Goal: Information Seeking & Learning: Learn about a topic

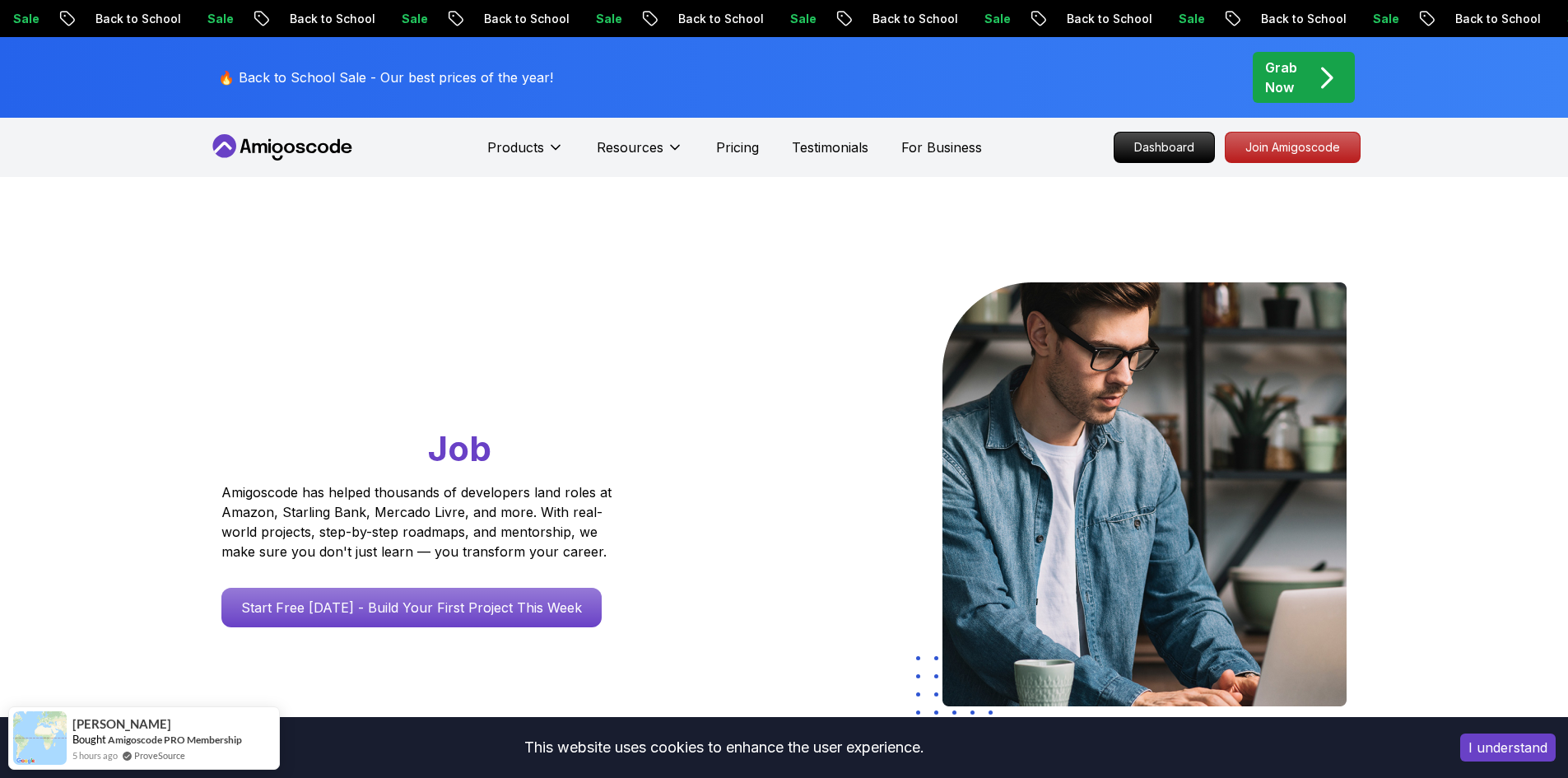
click at [1155, 151] on p "Dashboard" at bounding box center [1164, 148] width 95 height 28
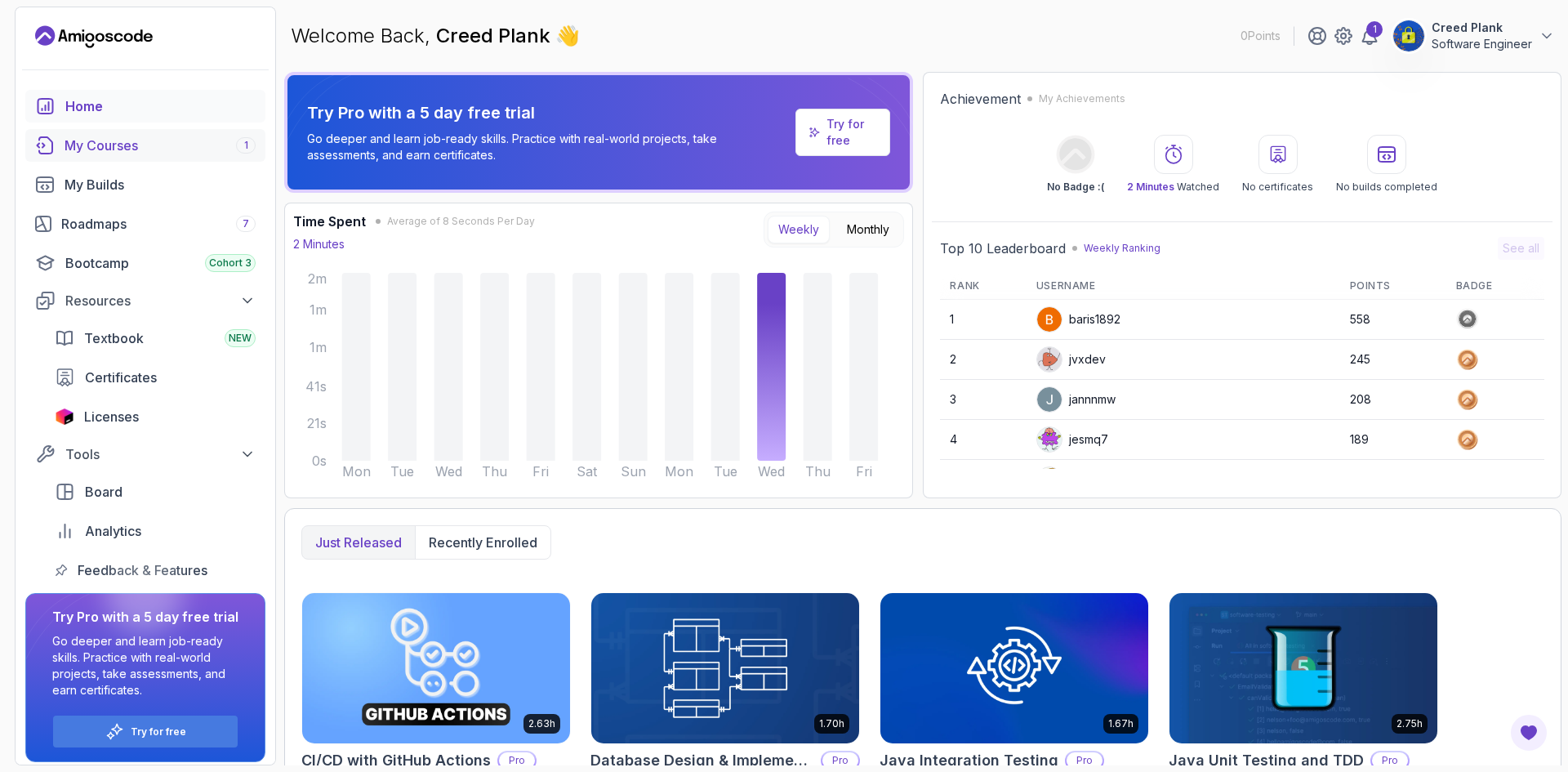
click at [141, 148] on div "My Courses 1" at bounding box center [159, 145] width 191 height 19
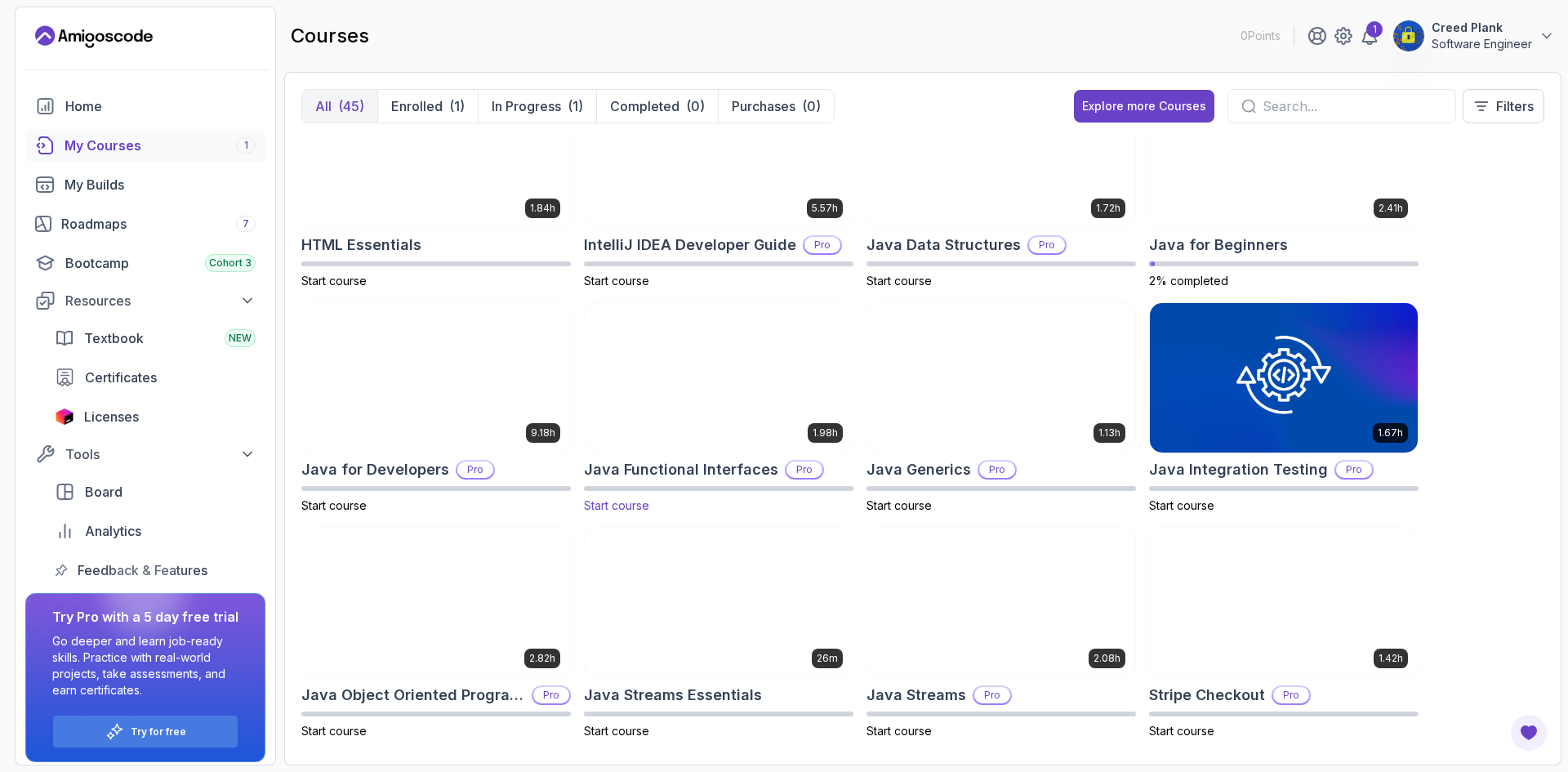
scroll to position [1061, 0]
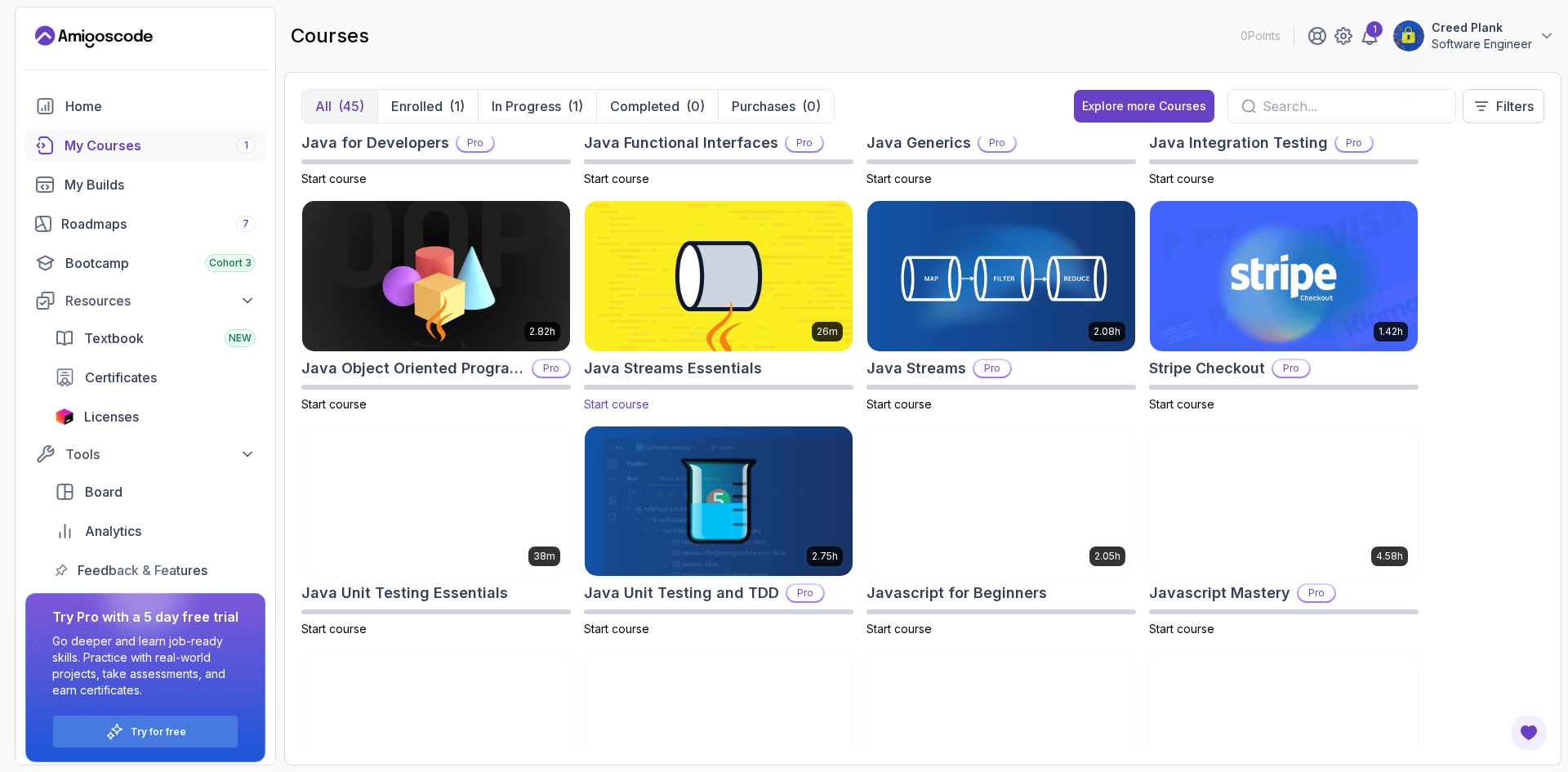
drag, startPoint x: 826, startPoint y: 394, endPoint x: 836, endPoint y: 390, distance: 10.8
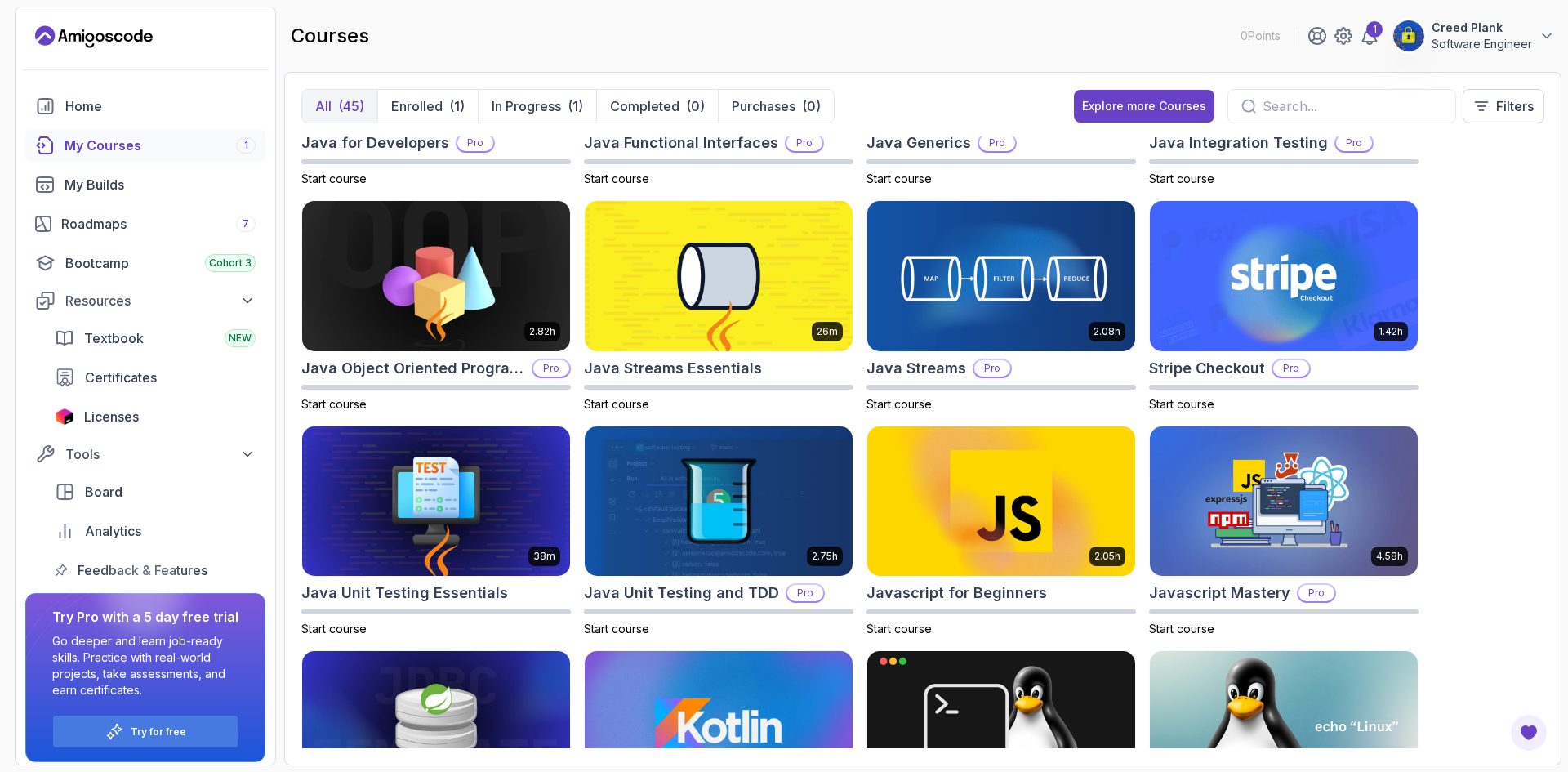
drag, startPoint x: 836, startPoint y: 390, endPoint x: 1521, endPoint y: 324, distance: 688.2
click at [1521, 324] on div "8.31h Advanced Databases Pro Start course 5.18h Advanced Spring Boot Pro Start …" at bounding box center [922, 442] width 1243 height 612
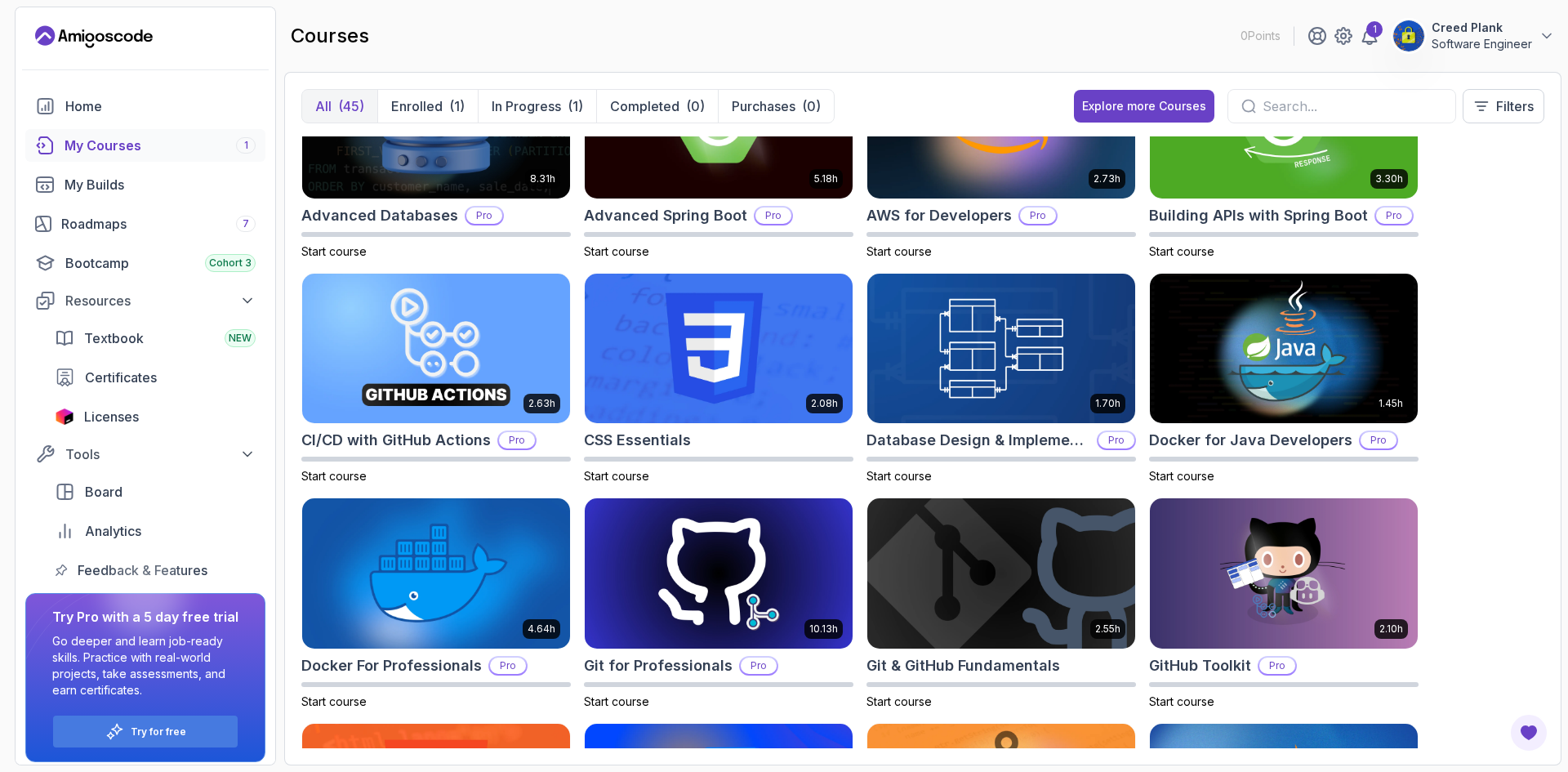
scroll to position [0, 0]
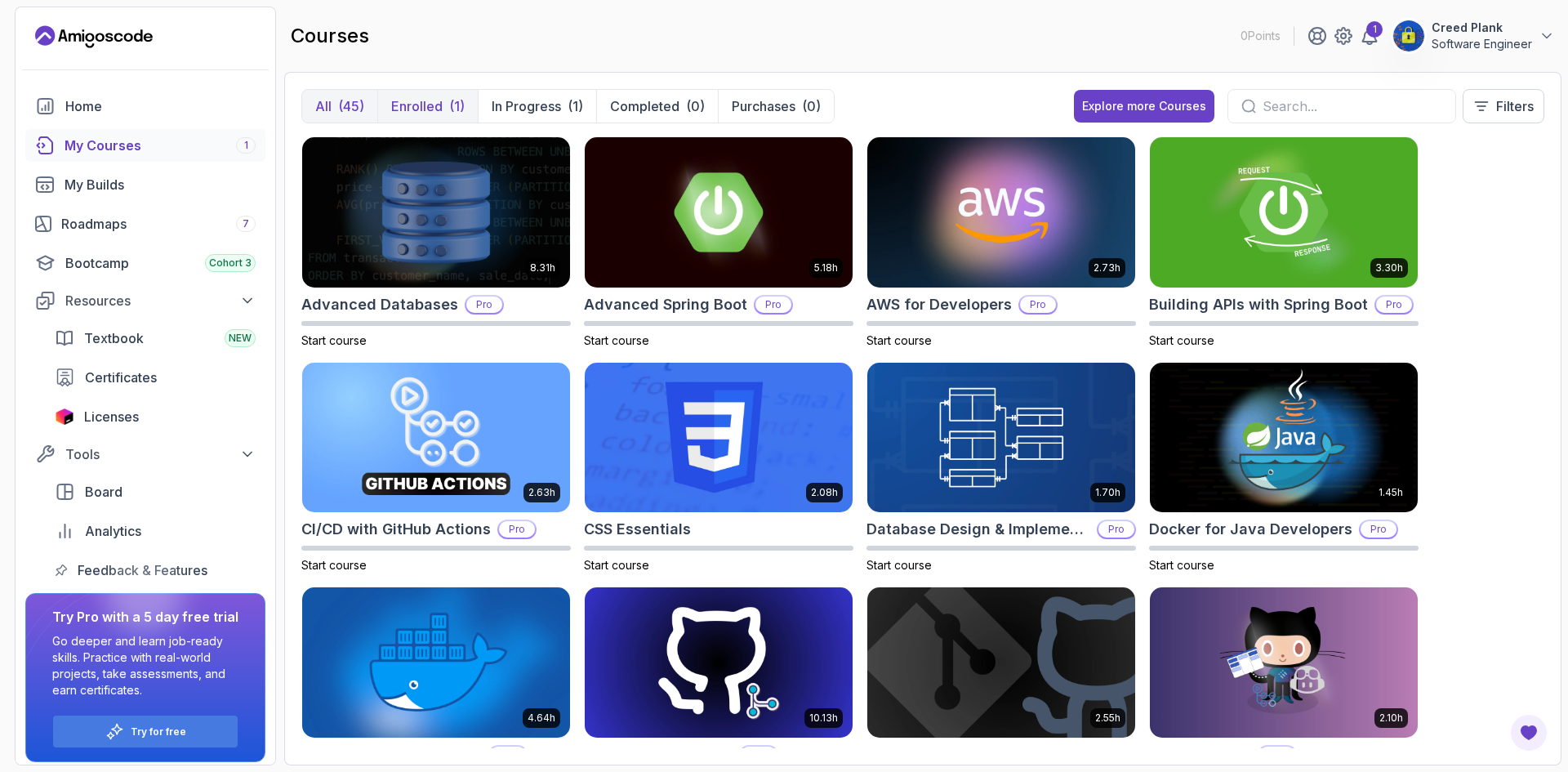
click at [441, 109] on button "Enrolled (1)" at bounding box center [427, 106] width 100 height 32
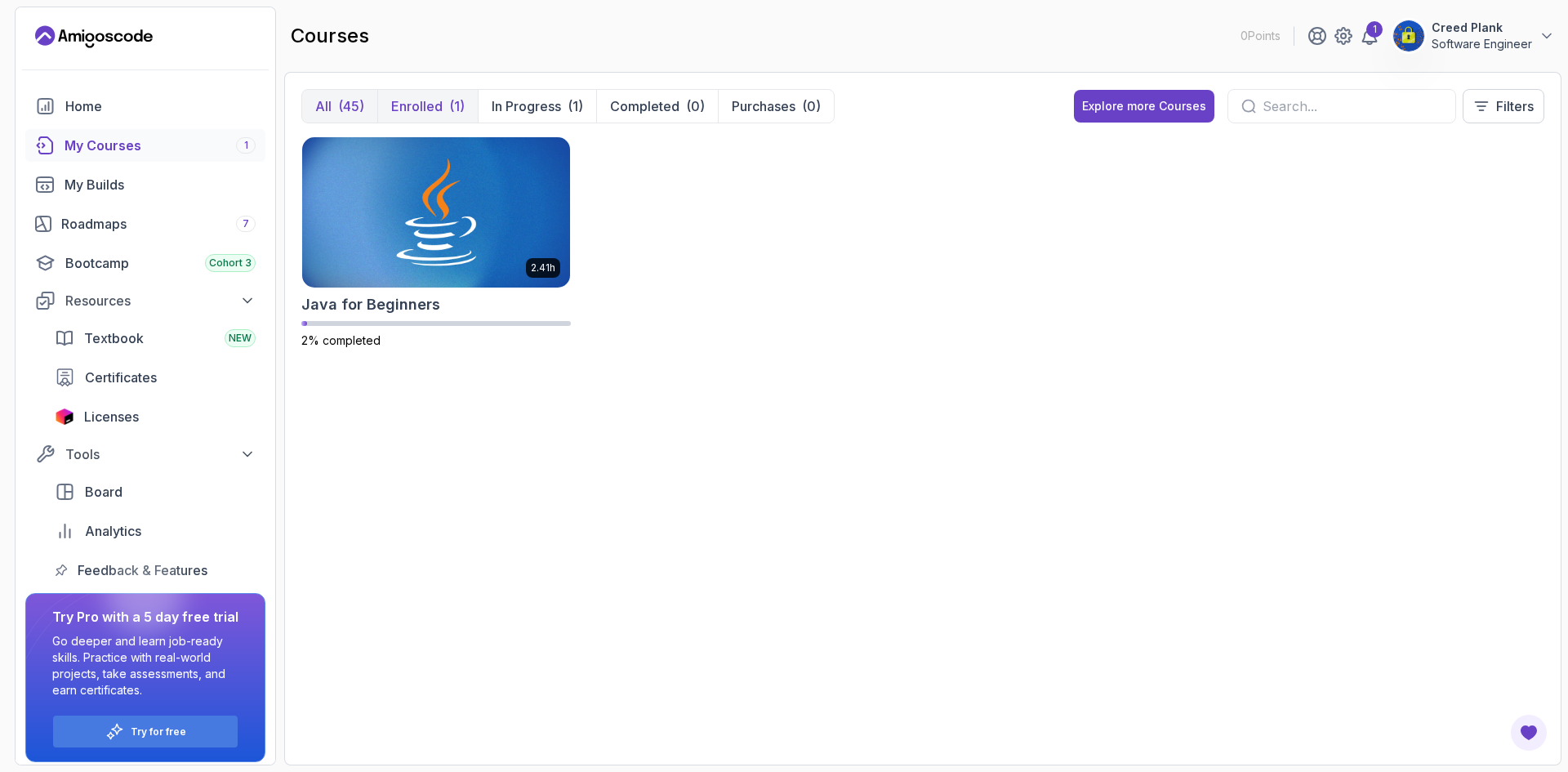
click at [341, 111] on div "(45)" at bounding box center [351, 106] width 26 height 19
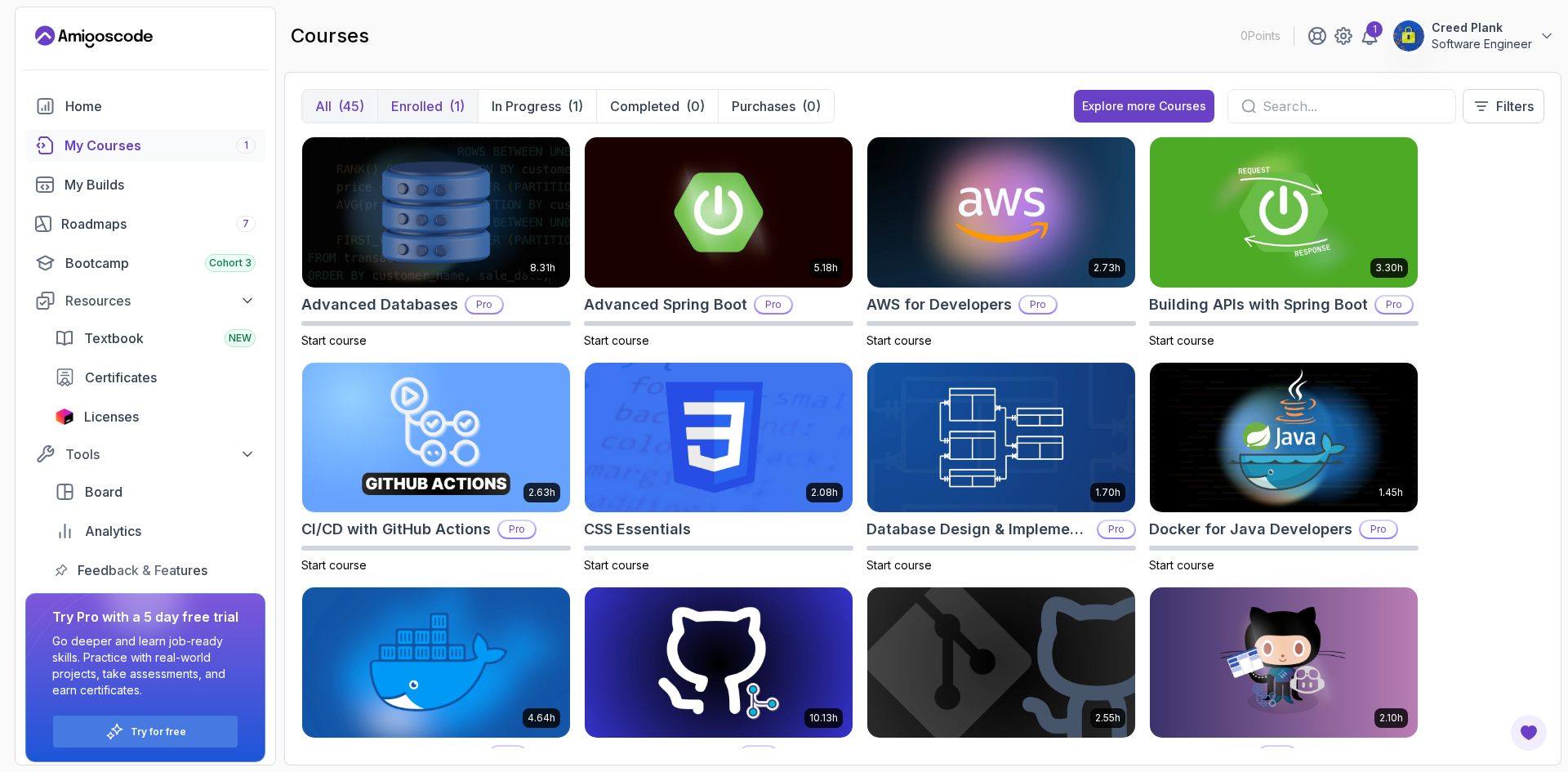
click at [441, 109] on p "Enrolled" at bounding box center [417, 106] width 52 height 19
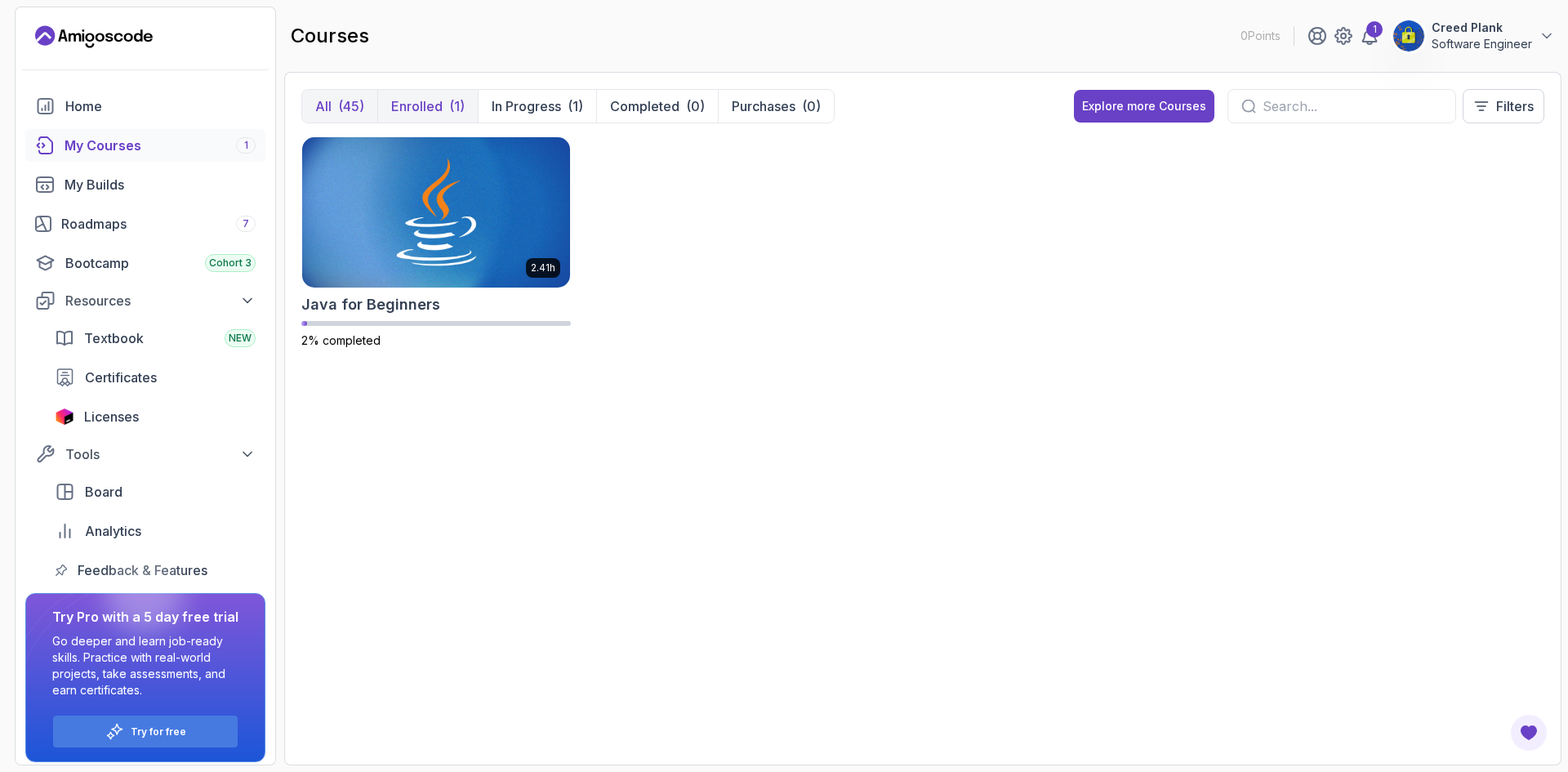
click at [365, 117] on button "All (45)" at bounding box center [340, 106] width 76 height 32
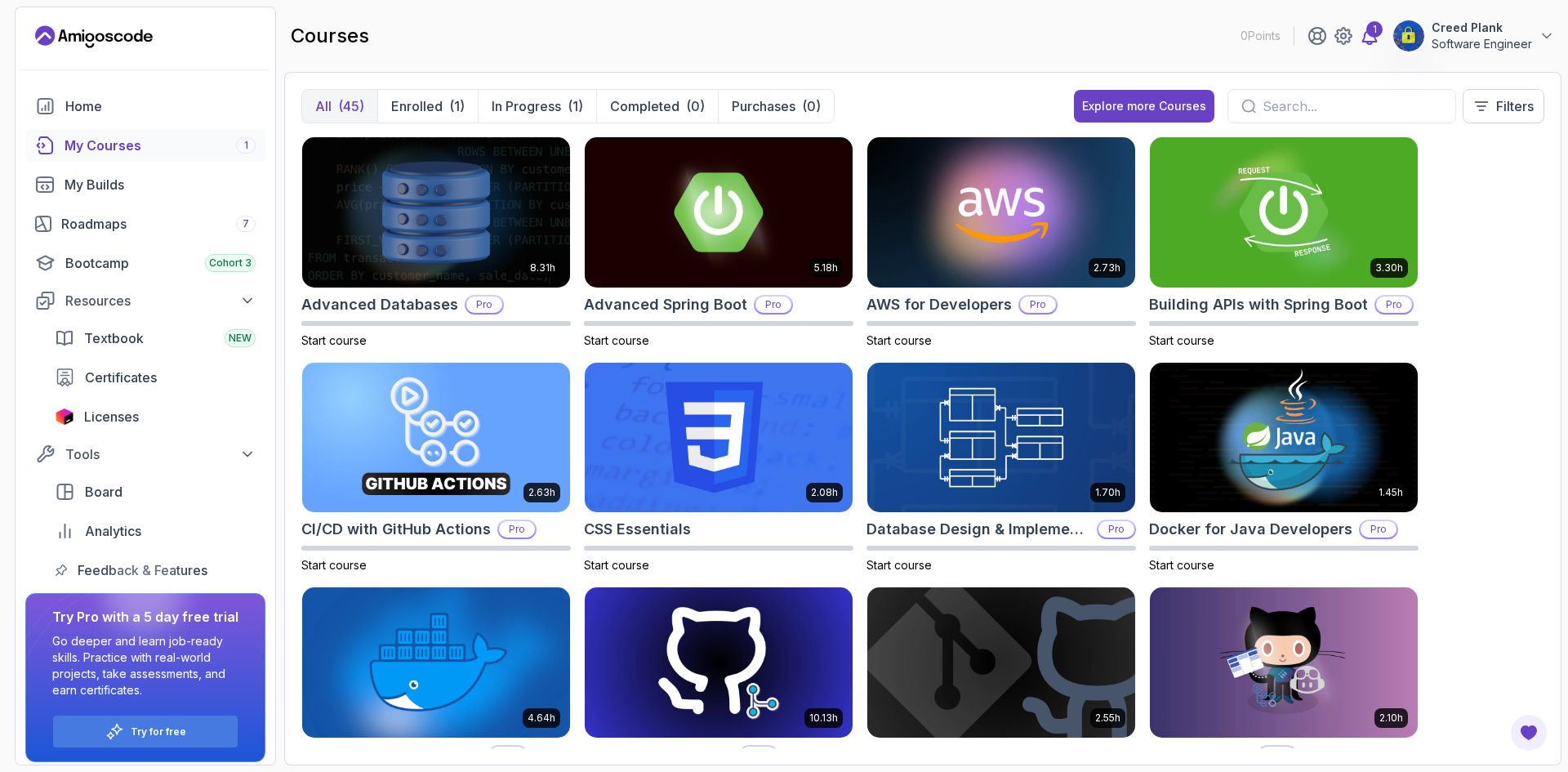
click at [1371, 37] on div "1" at bounding box center [1375, 29] width 17 height 17
click at [431, 107] on p "Enrolled" at bounding box center [417, 106] width 52 height 19
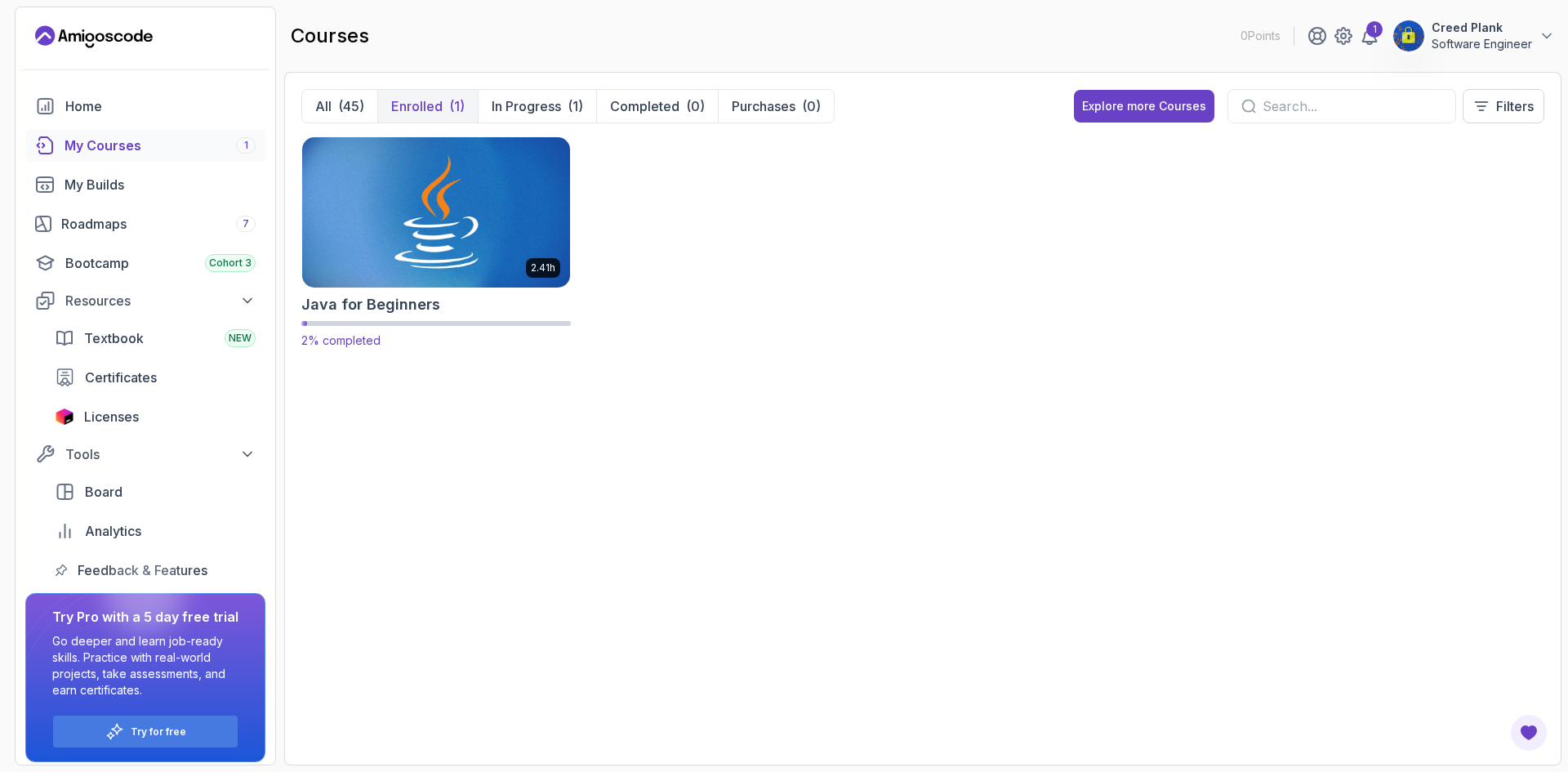
click at [438, 169] on img at bounding box center [436, 211] width 281 height 158
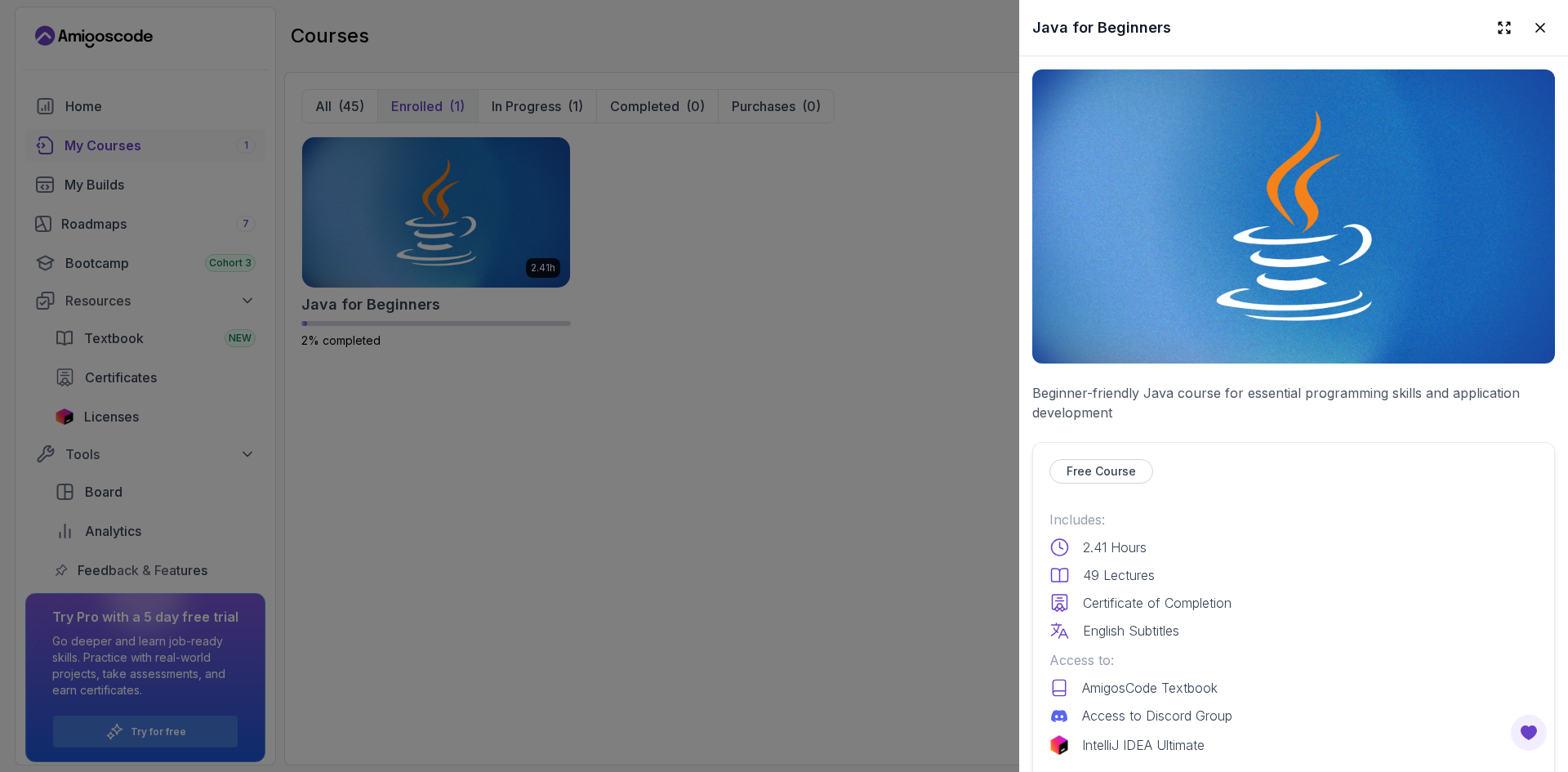
scroll to position [348, 0]
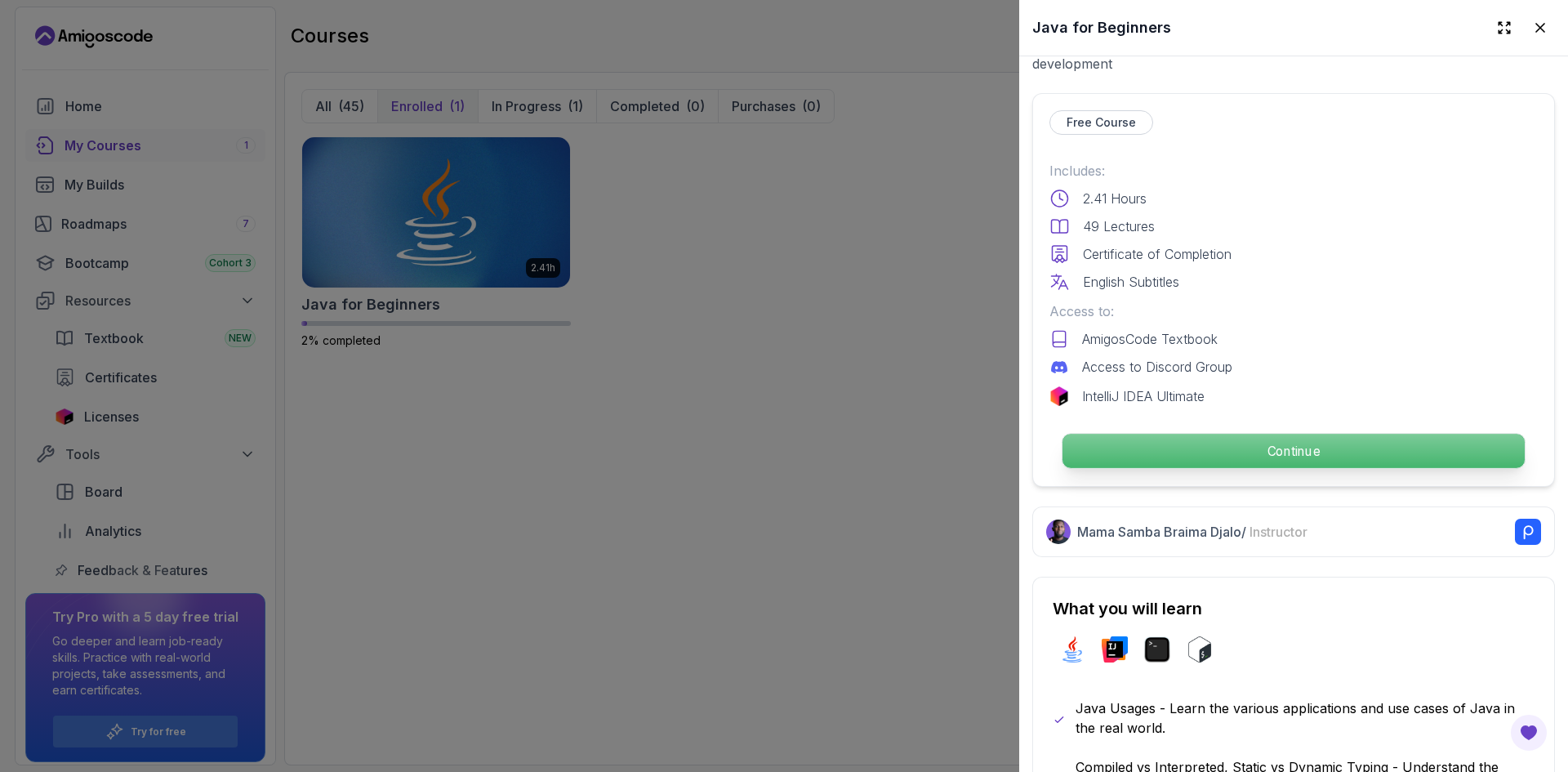
click at [1189, 450] on p "Continue" at bounding box center [1293, 450] width 462 height 34
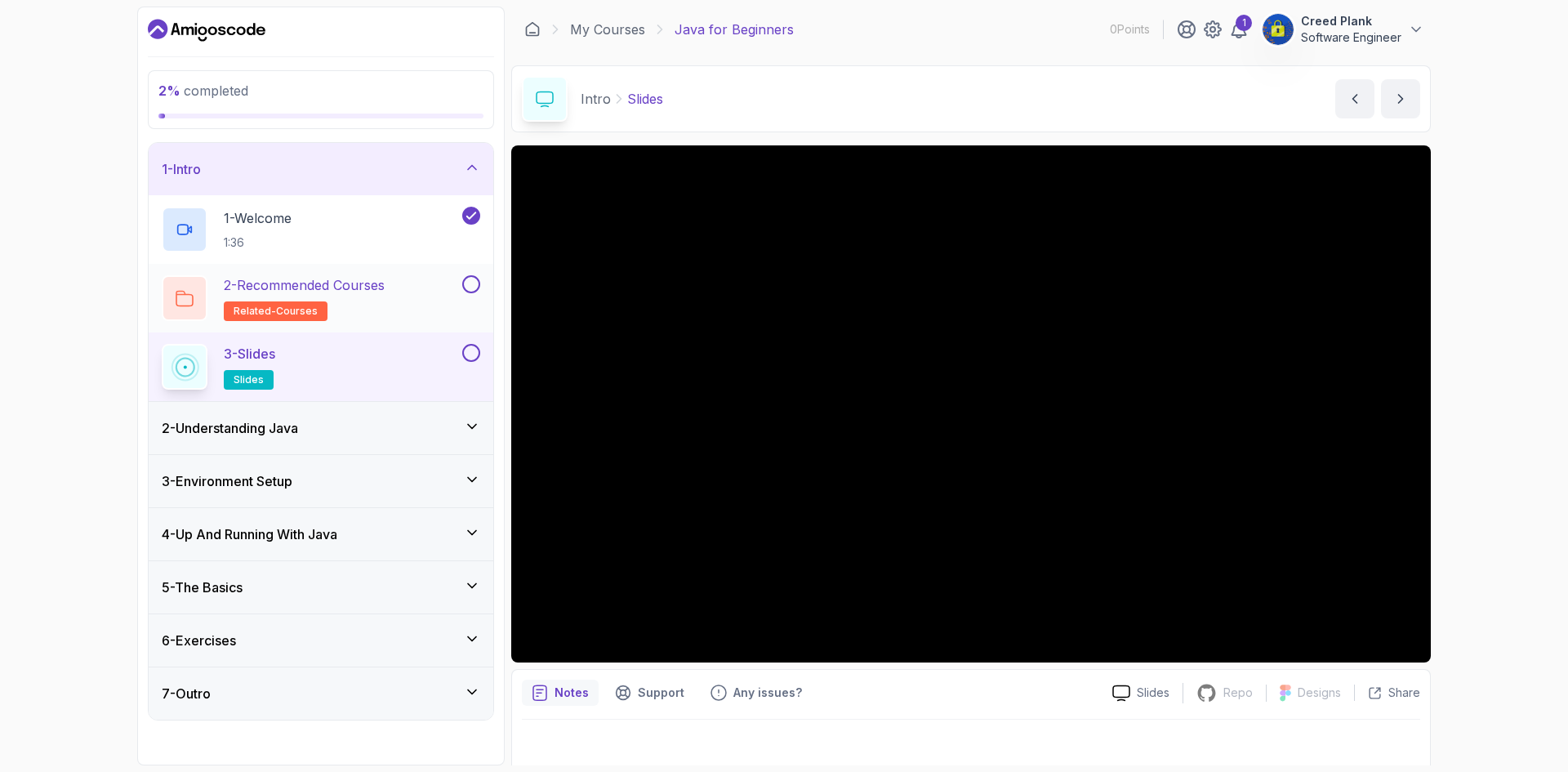
click at [469, 283] on button at bounding box center [472, 285] width 18 height 18
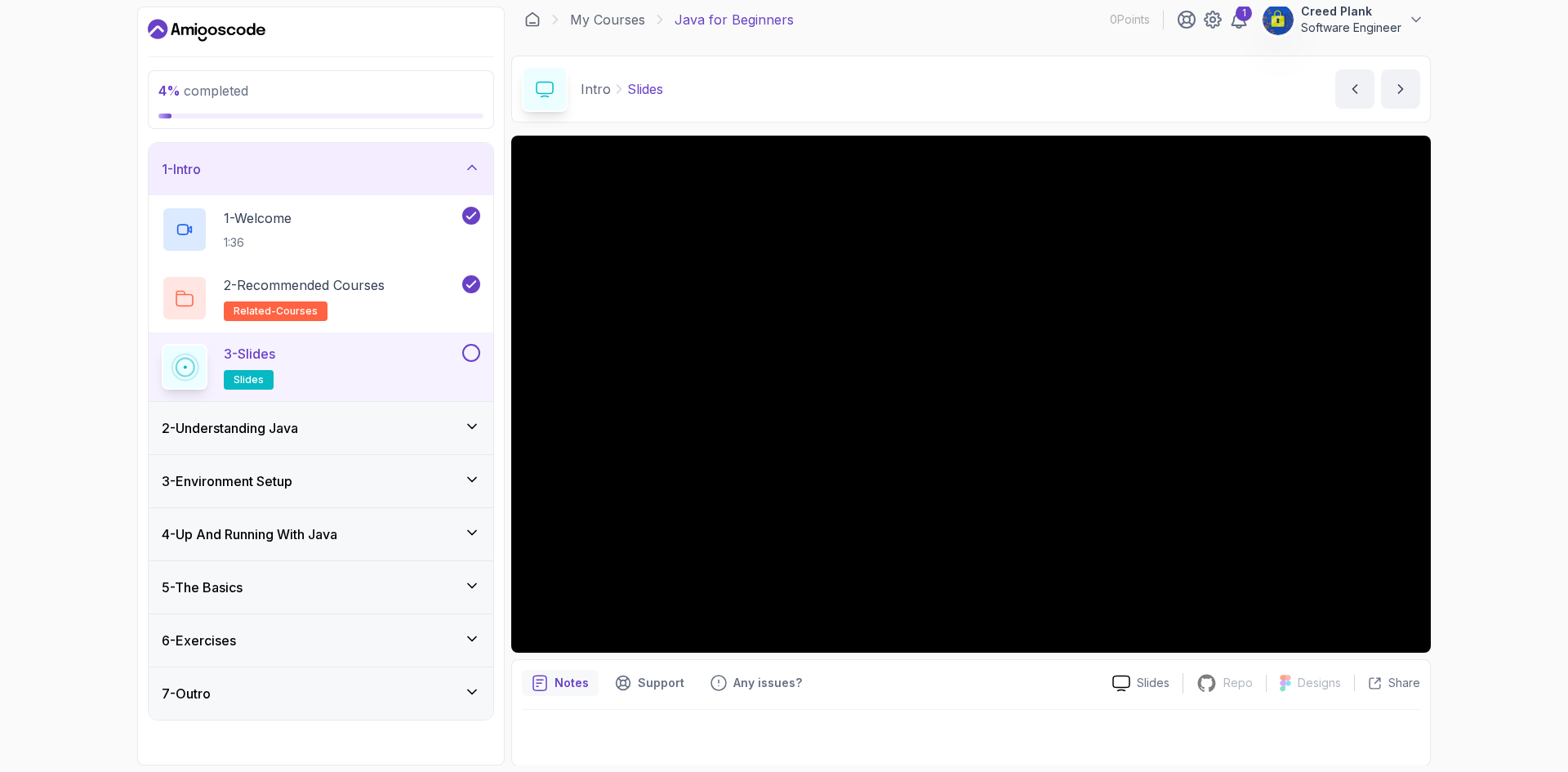
scroll to position [11, 0]
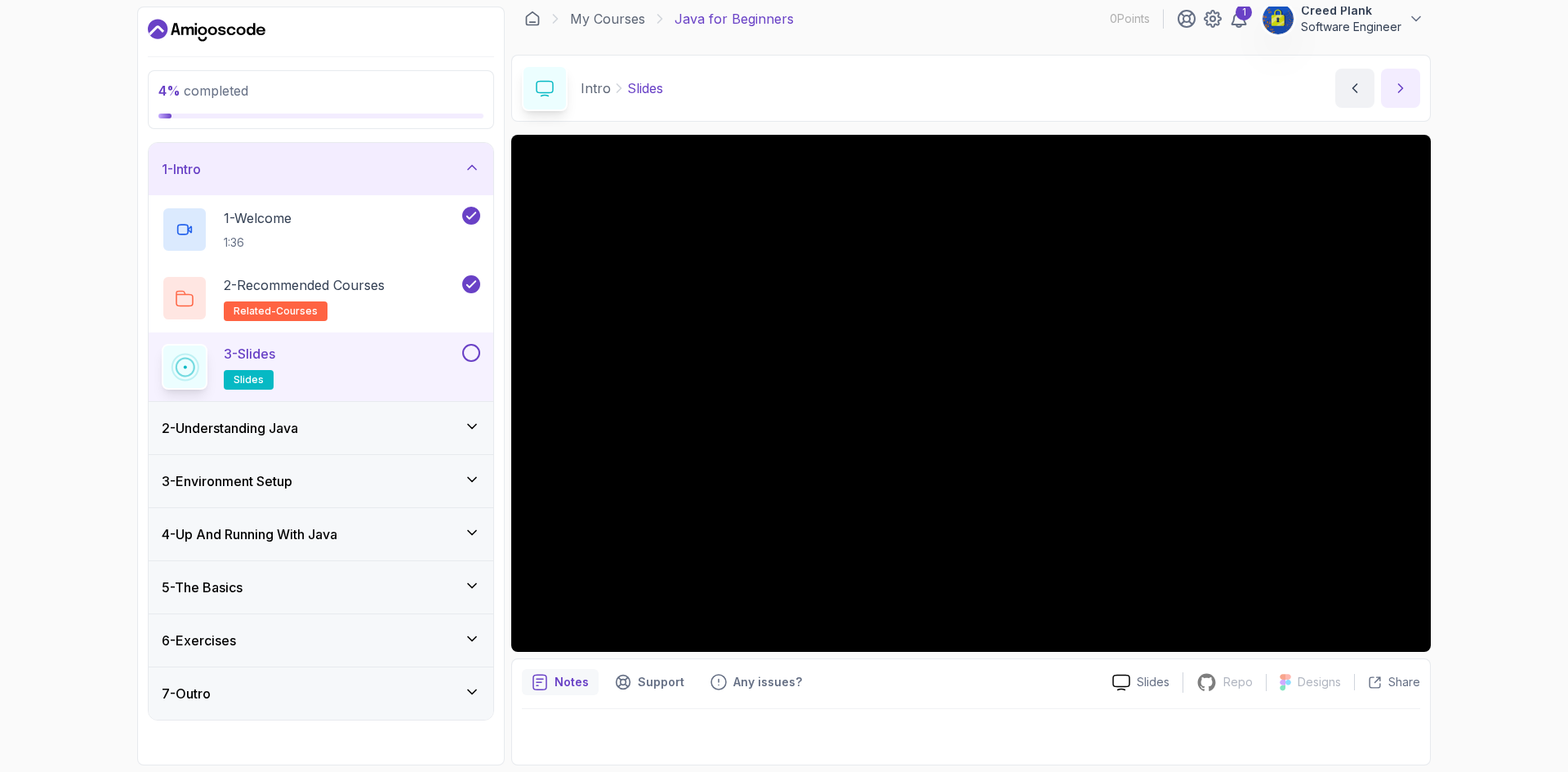
click at [1397, 77] on button "next content" at bounding box center [1400, 88] width 40 height 40
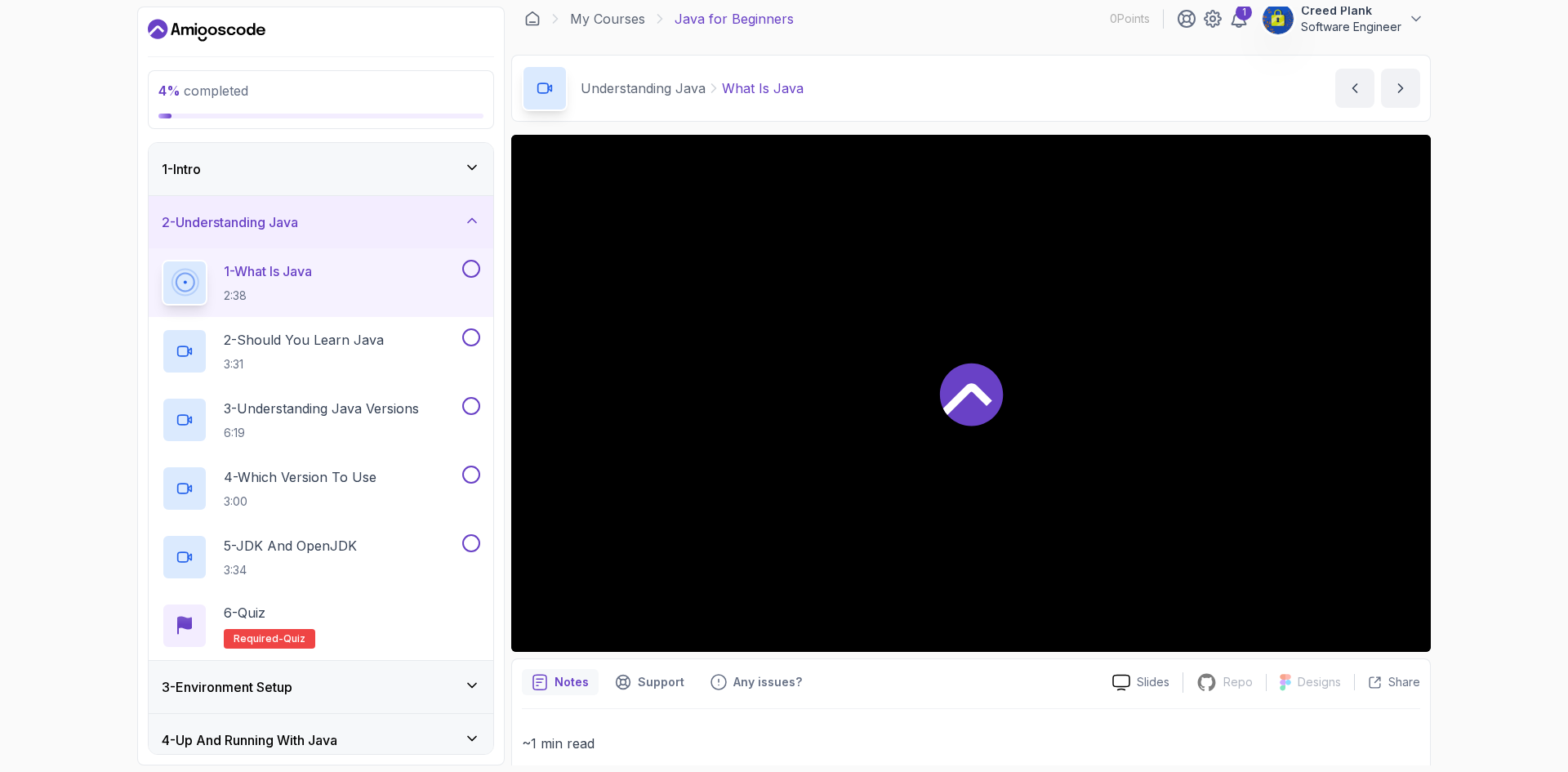
click at [392, 172] on div "1 - Intro" at bounding box center [322, 169] width 319 height 19
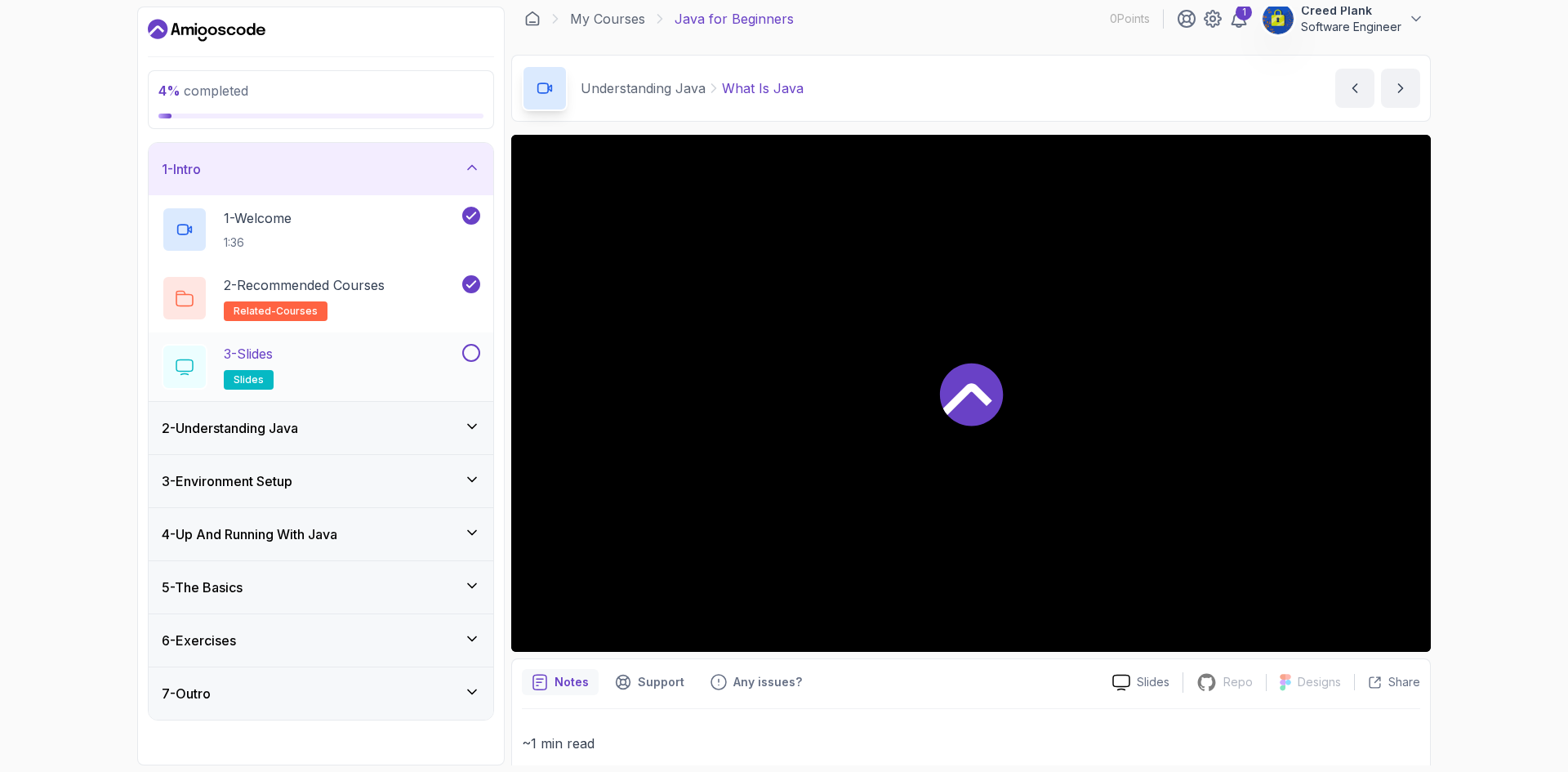
click at [471, 358] on button at bounding box center [472, 353] width 18 height 18
click at [472, 426] on icon at bounding box center [472, 427] width 17 height 17
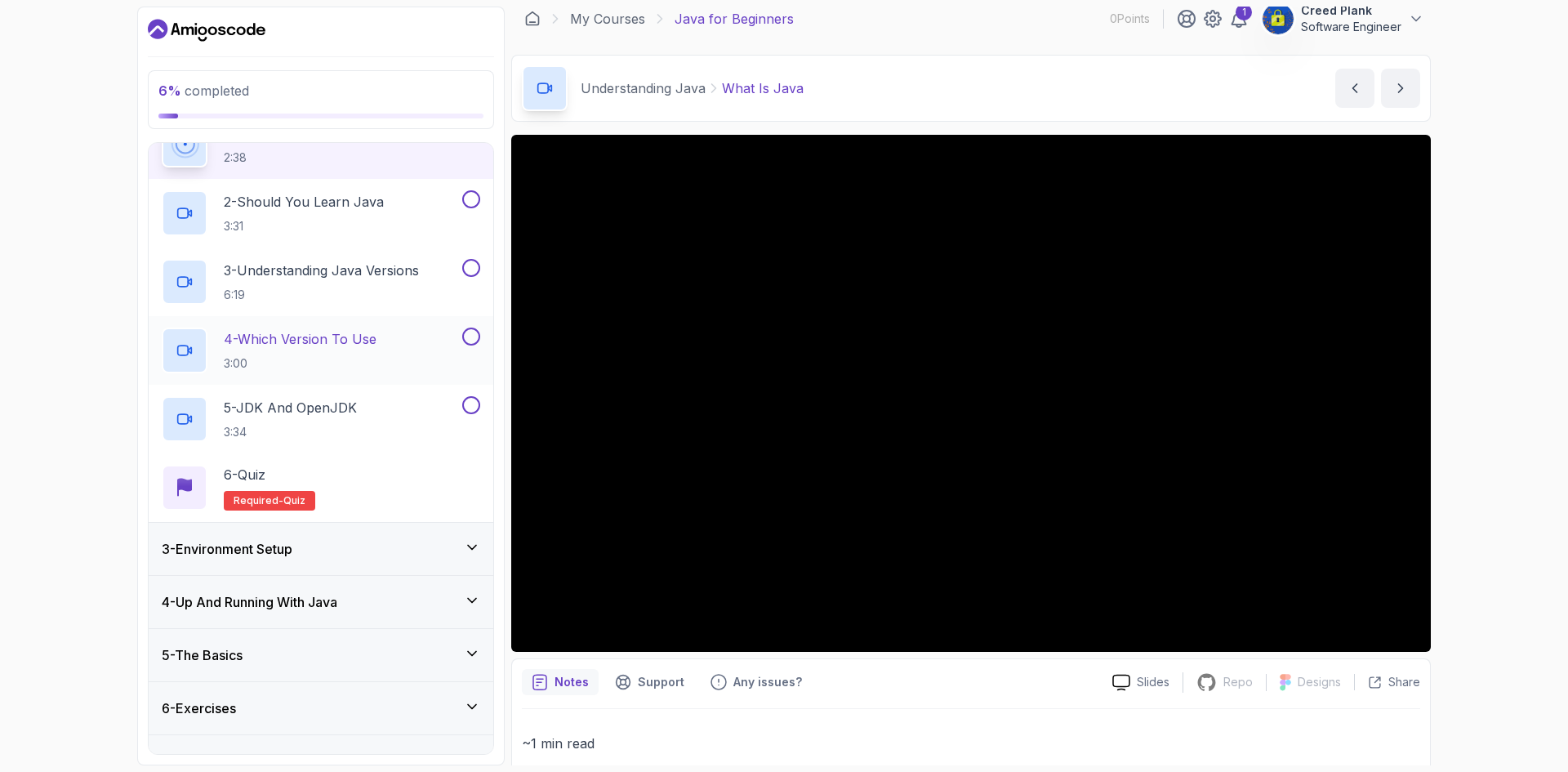
scroll to position [171, 0]
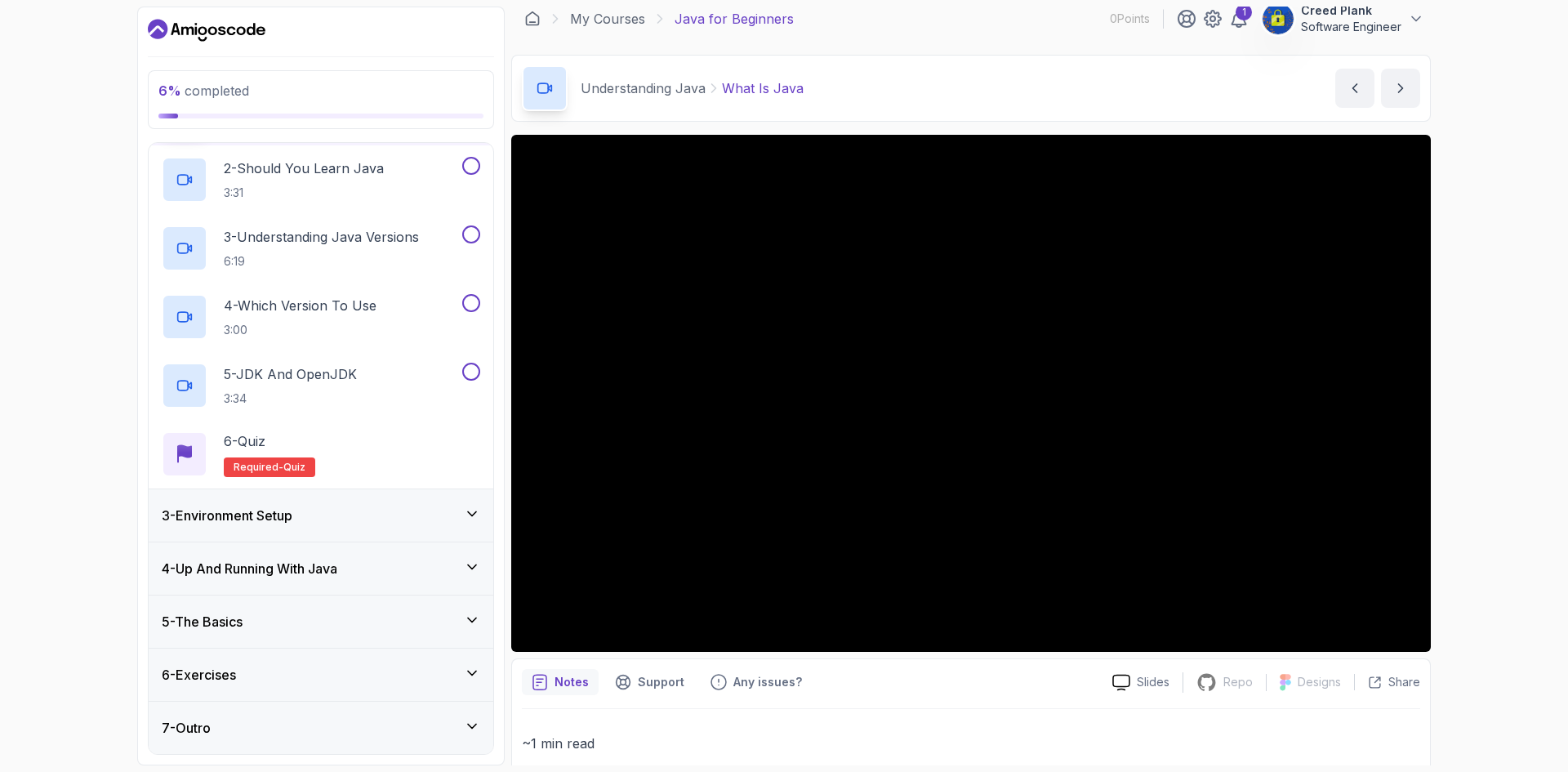
click at [368, 511] on div "3 - Environment Setup" at bounding box center [322, 515] width 319 height 19
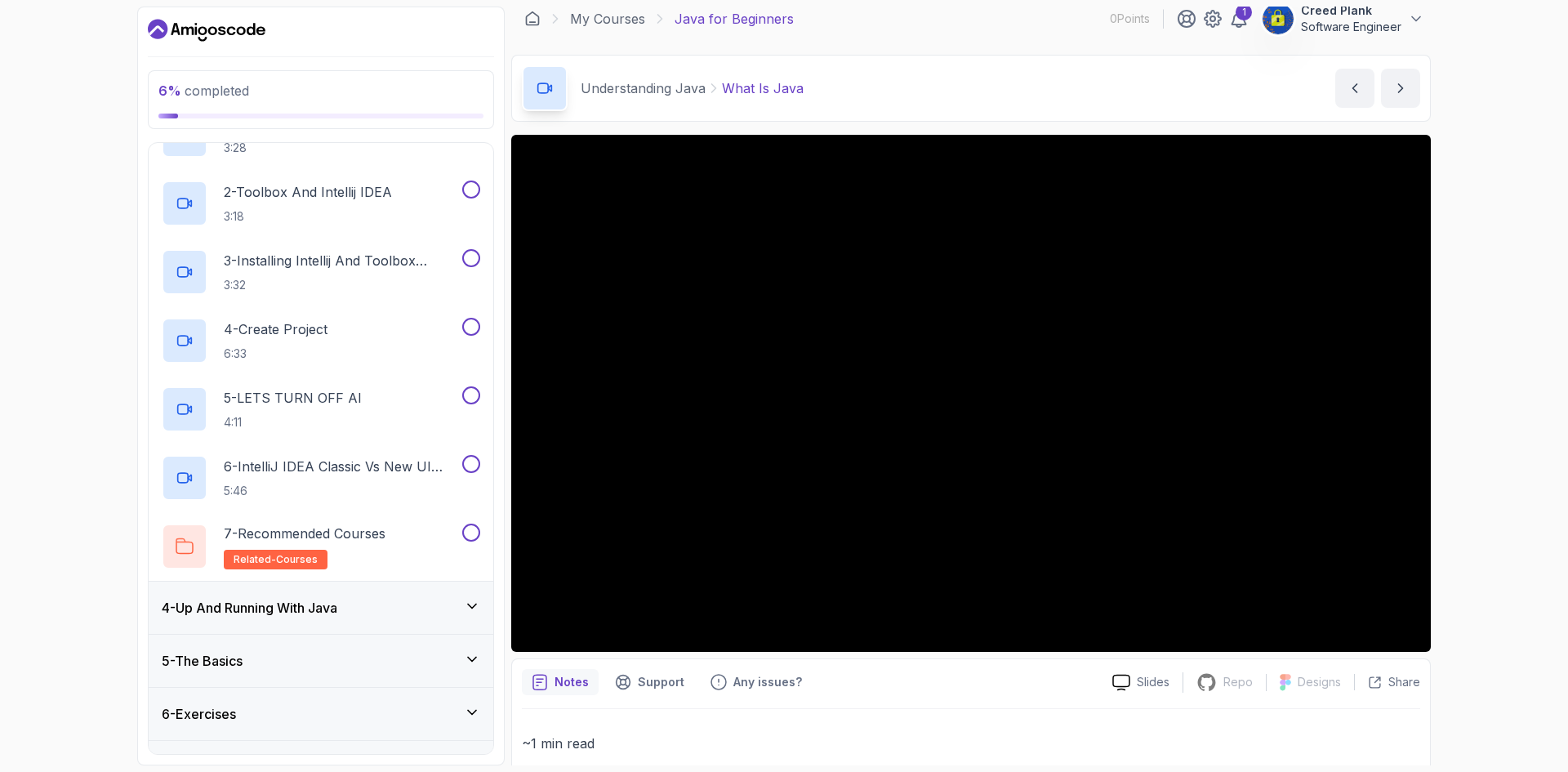
scroll to position [240, 0]
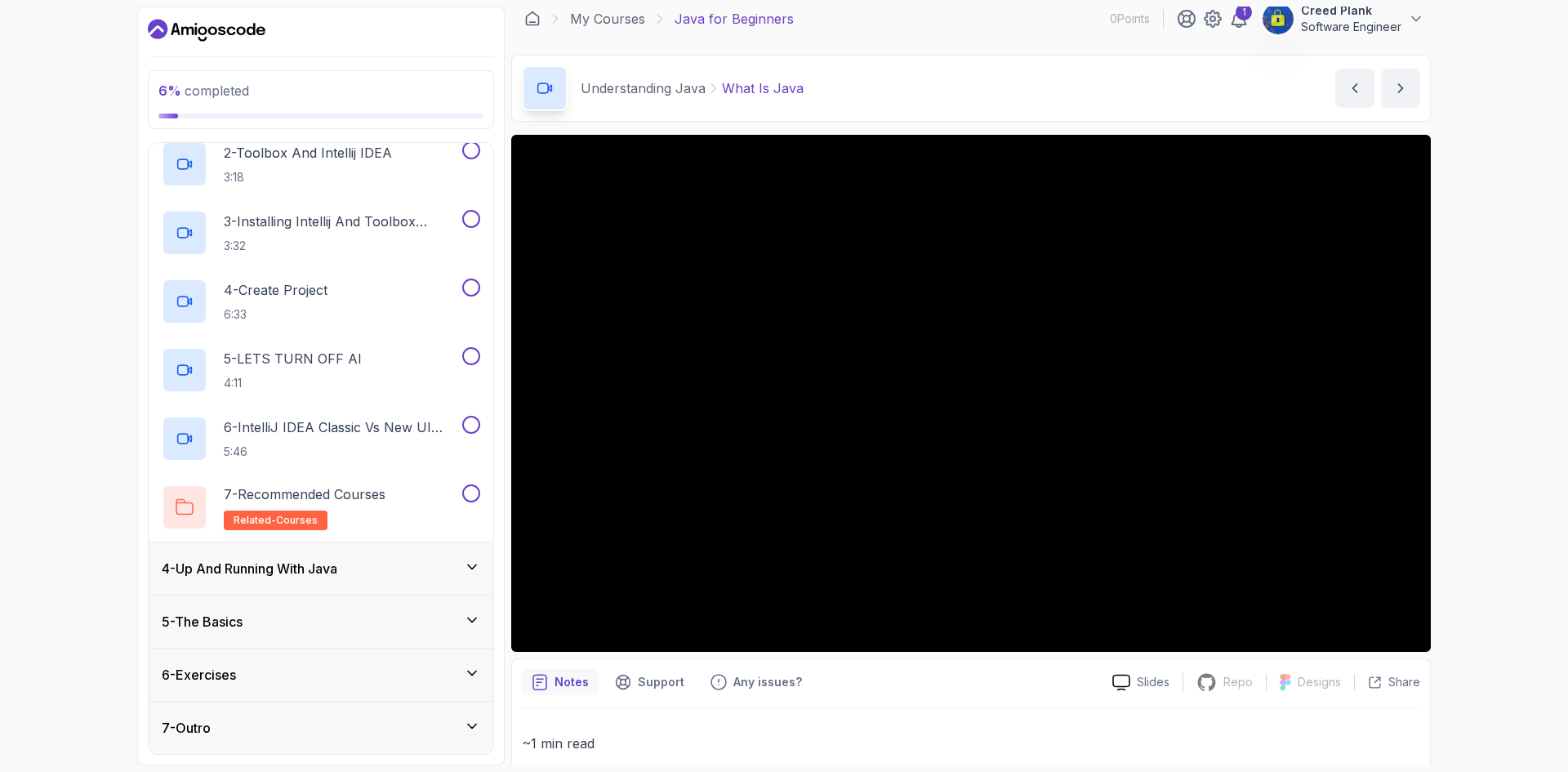
click at [402, 577] on div "4 - Up And Running With Java" at bounding box center [322, 567] width 319 height 19
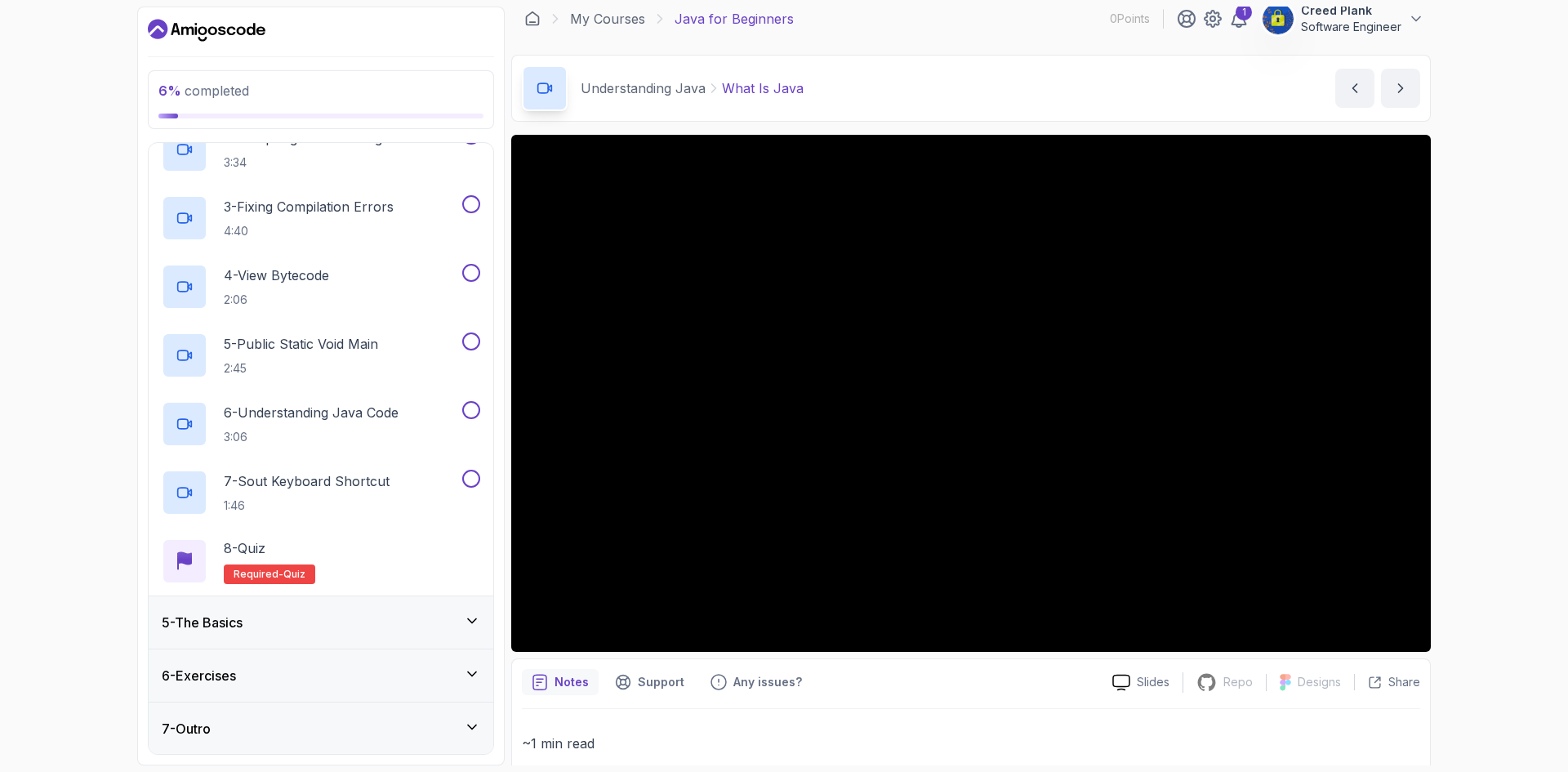
scroll to position [309, 0]
click at [376, 637] on div "5 - The Basics" at bounding box center [321, 621] width 345 height 53
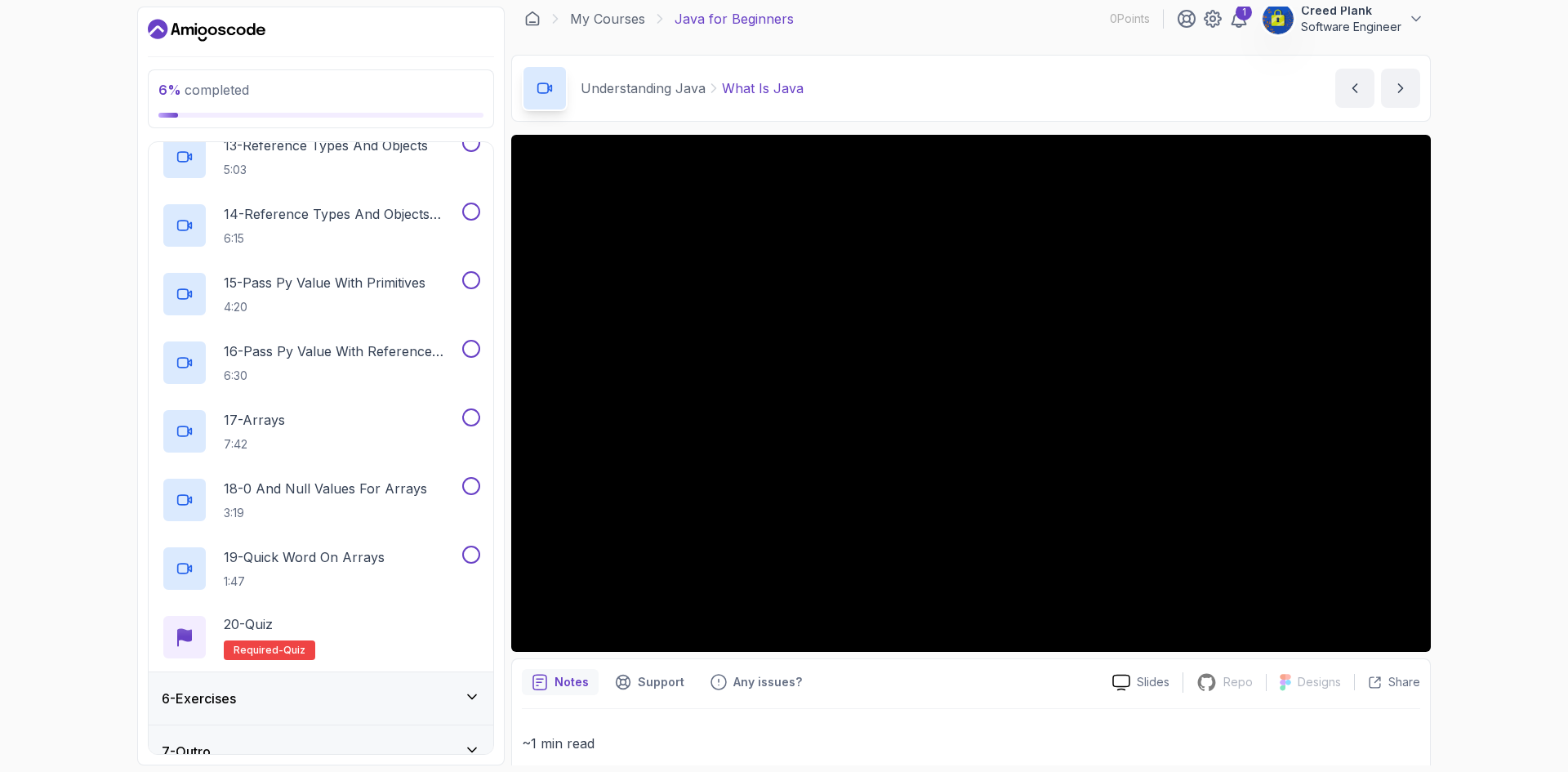
scroll to position [1131, 0]
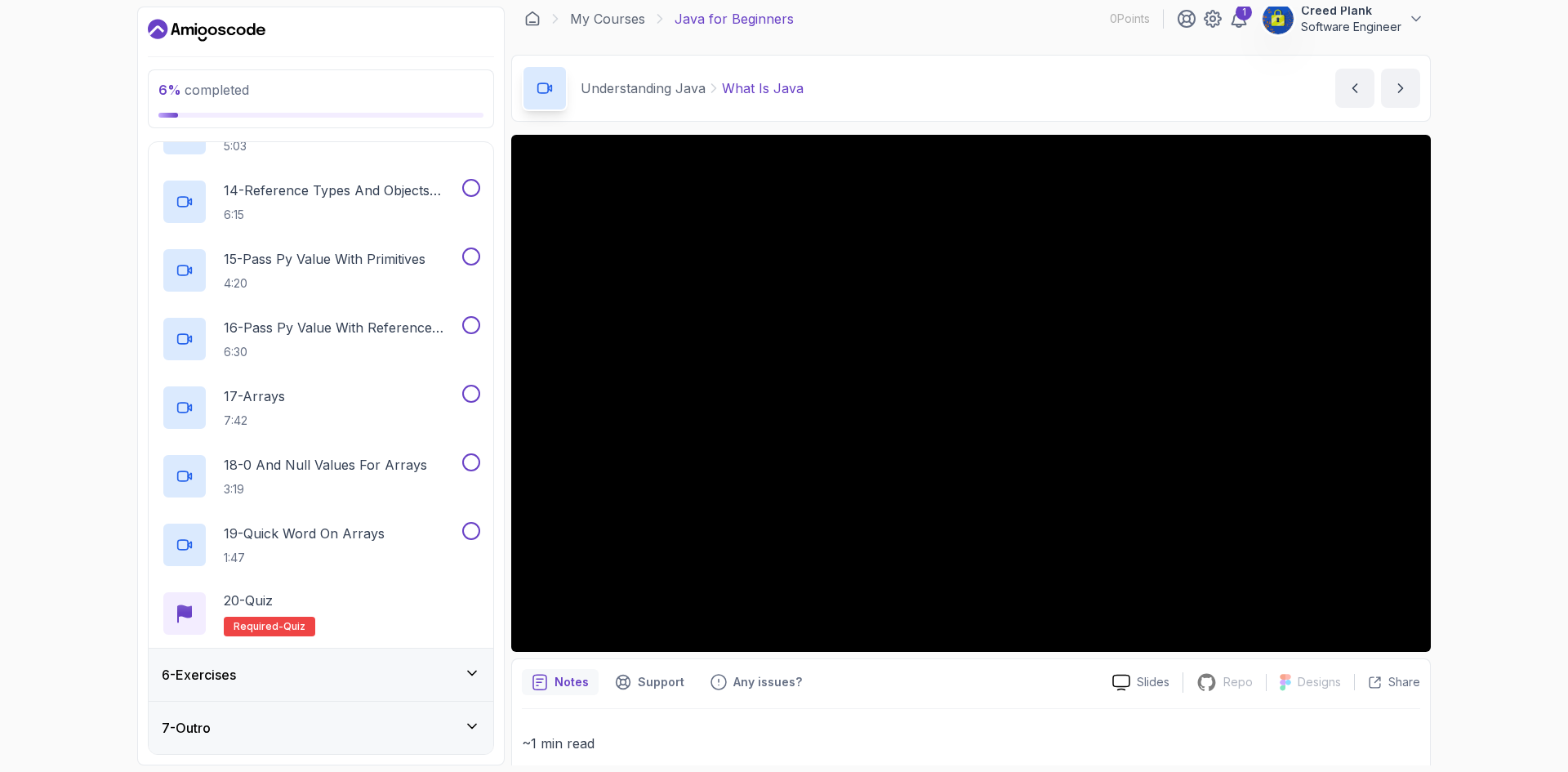
click at [372, 661] on div "6 - Exercises" at bounding box center [321, 674] width 345 height 53
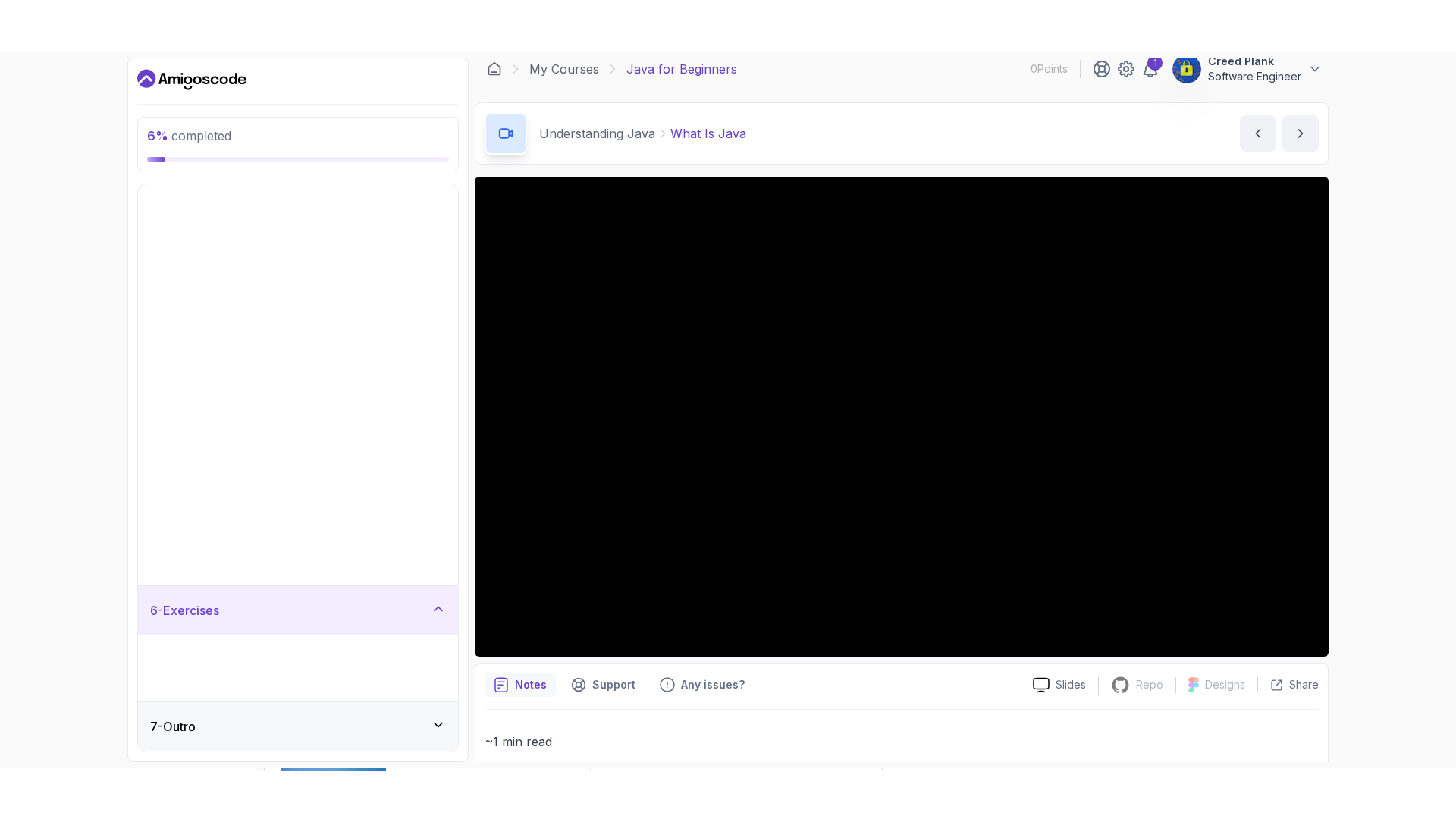
scroll to position [0, 0]
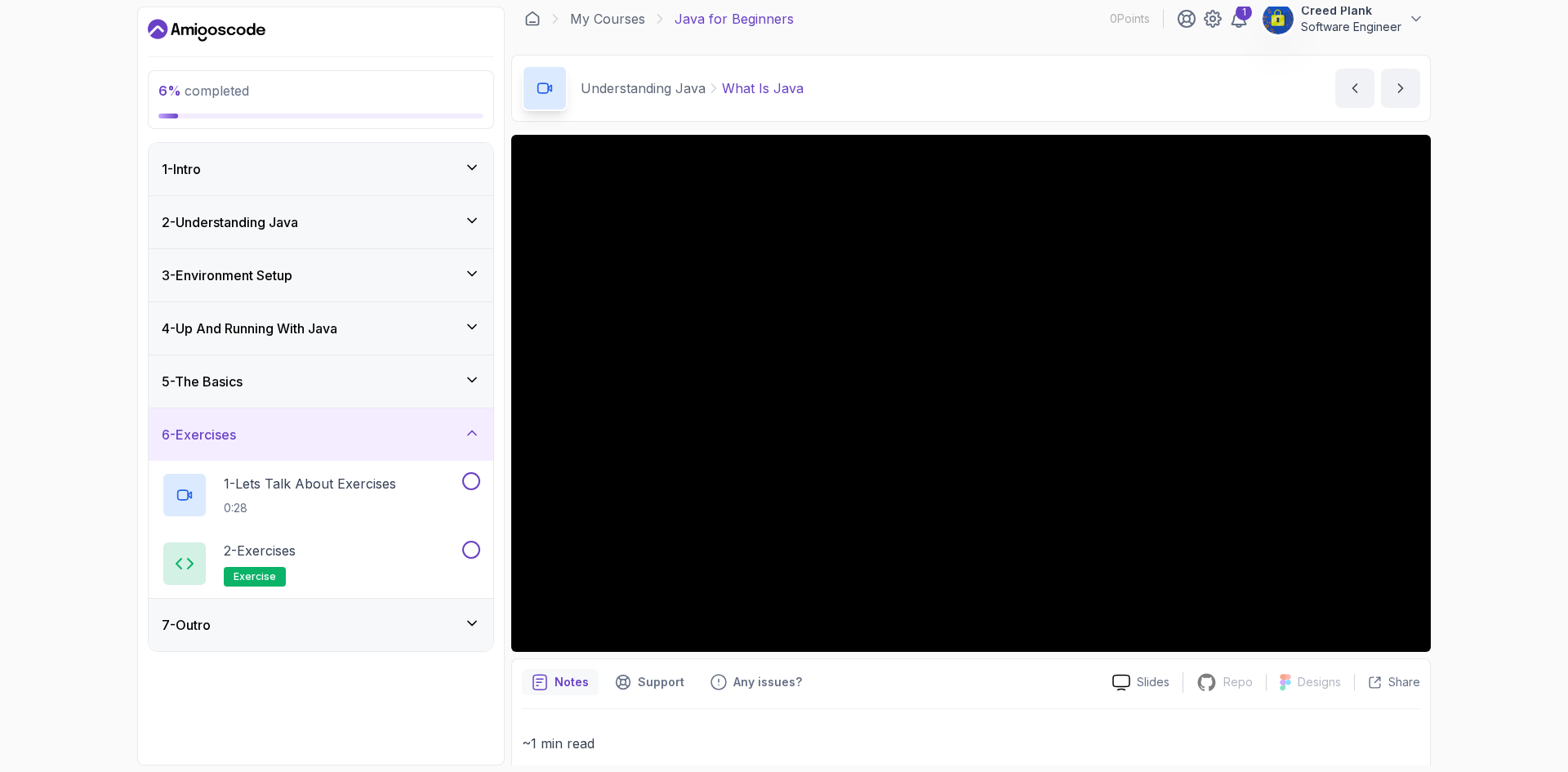
click at [391, 622] on div "7 - Outro" at bounding box center [322, 624] width 319 height 19
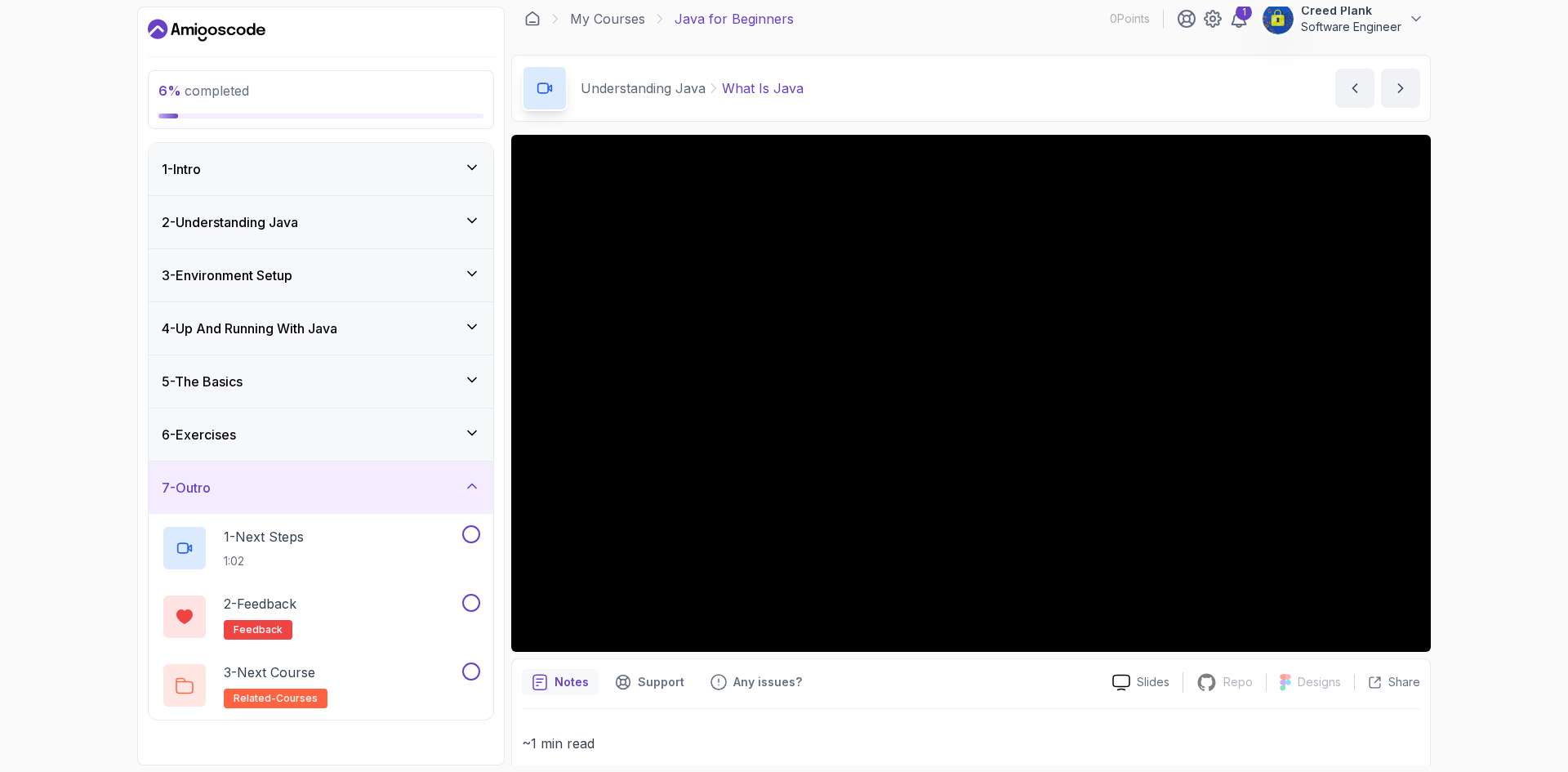
click at [404, 212] on div "2 - Understanding Java" at bounding box center [322, 221] width 319 height 19
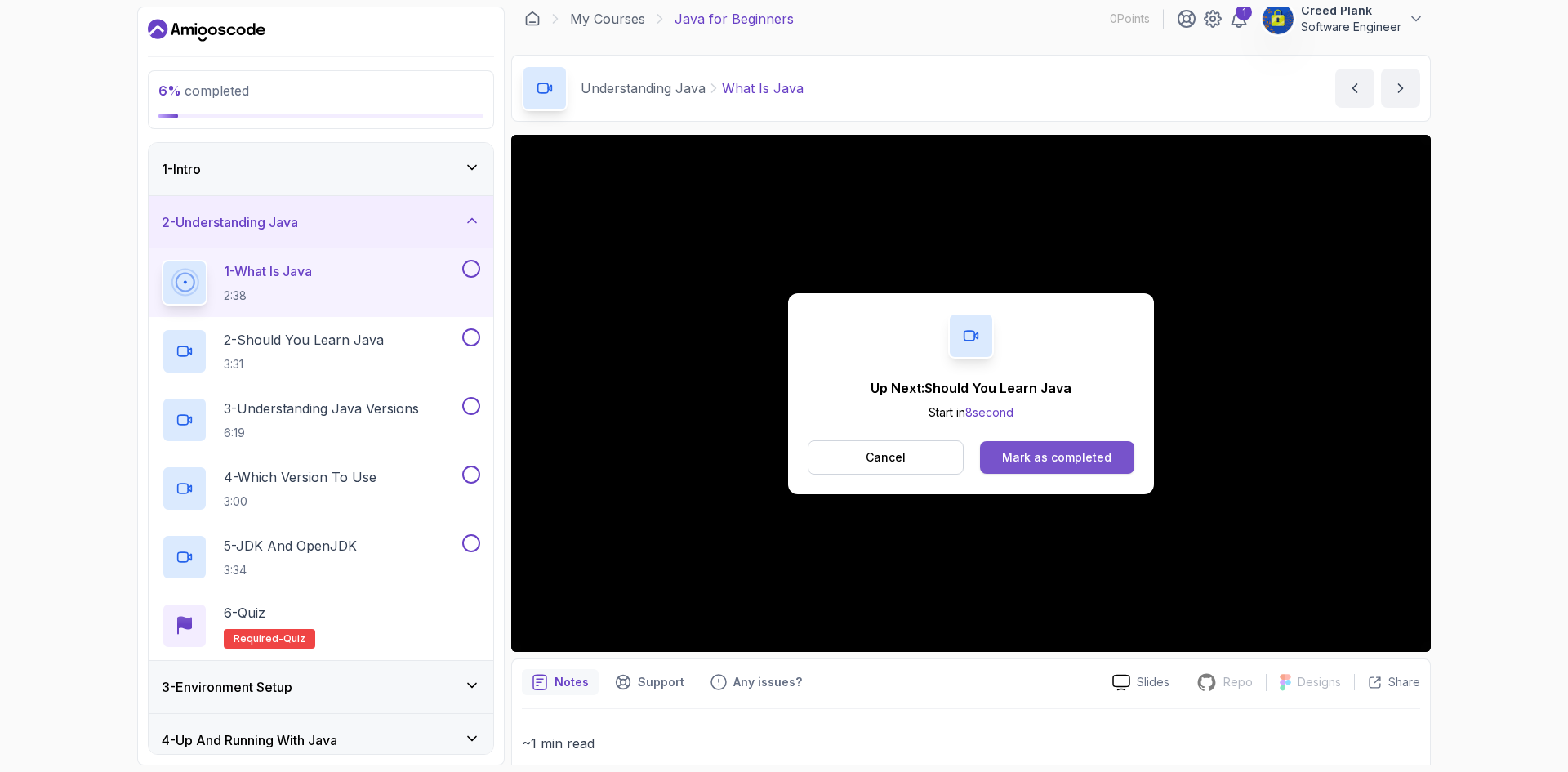
click at [1114, 458] on button "Mark as completed" at bounding box center [1058, 457] width 155 height 32
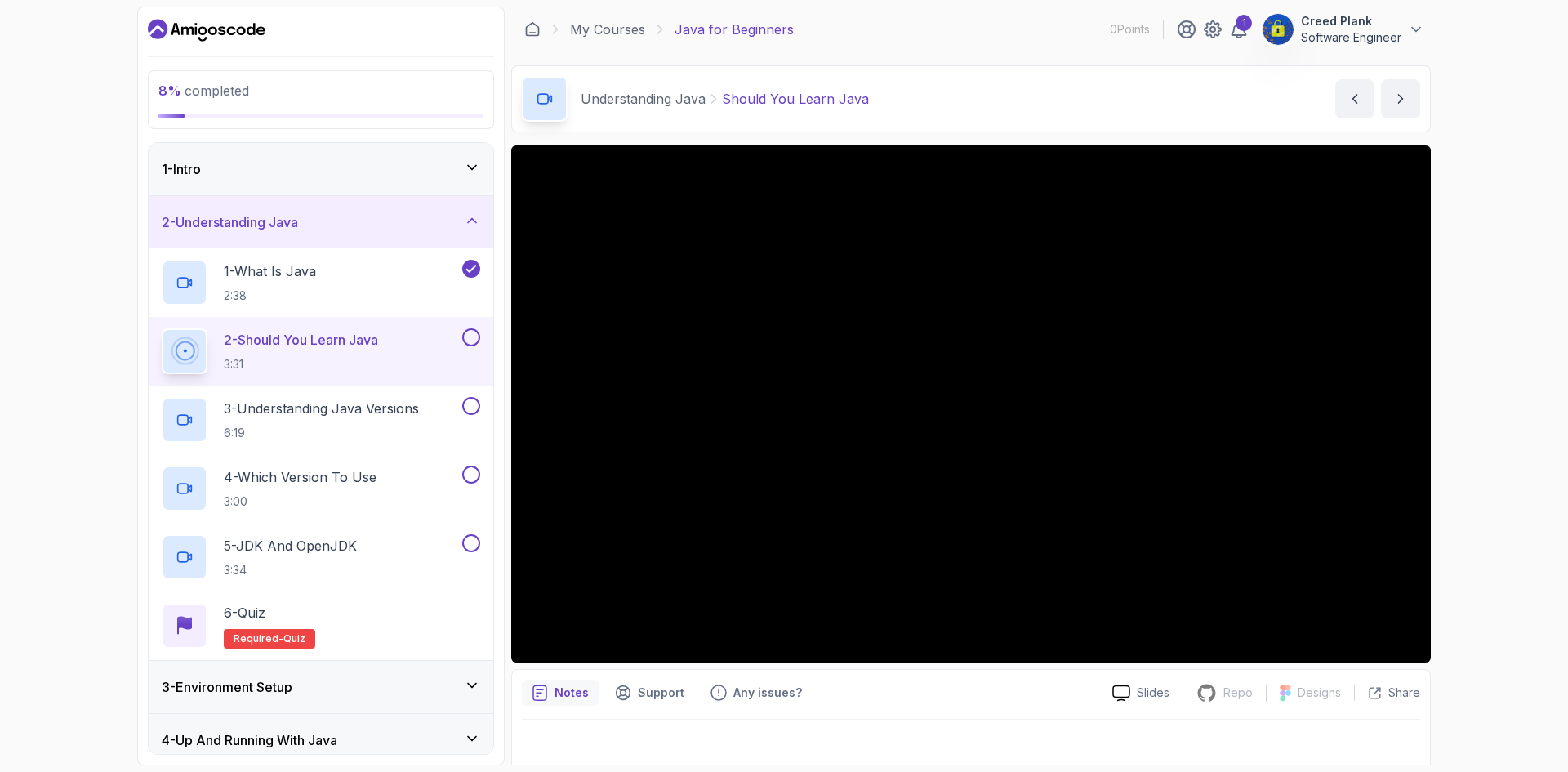
click at [472, 341] on button at bounding box center [472, 337] width 18 height 18
click at [388, 406] on p "3 - Understanding Java Versions" at bounding box center [322, 408] width 195 height 19
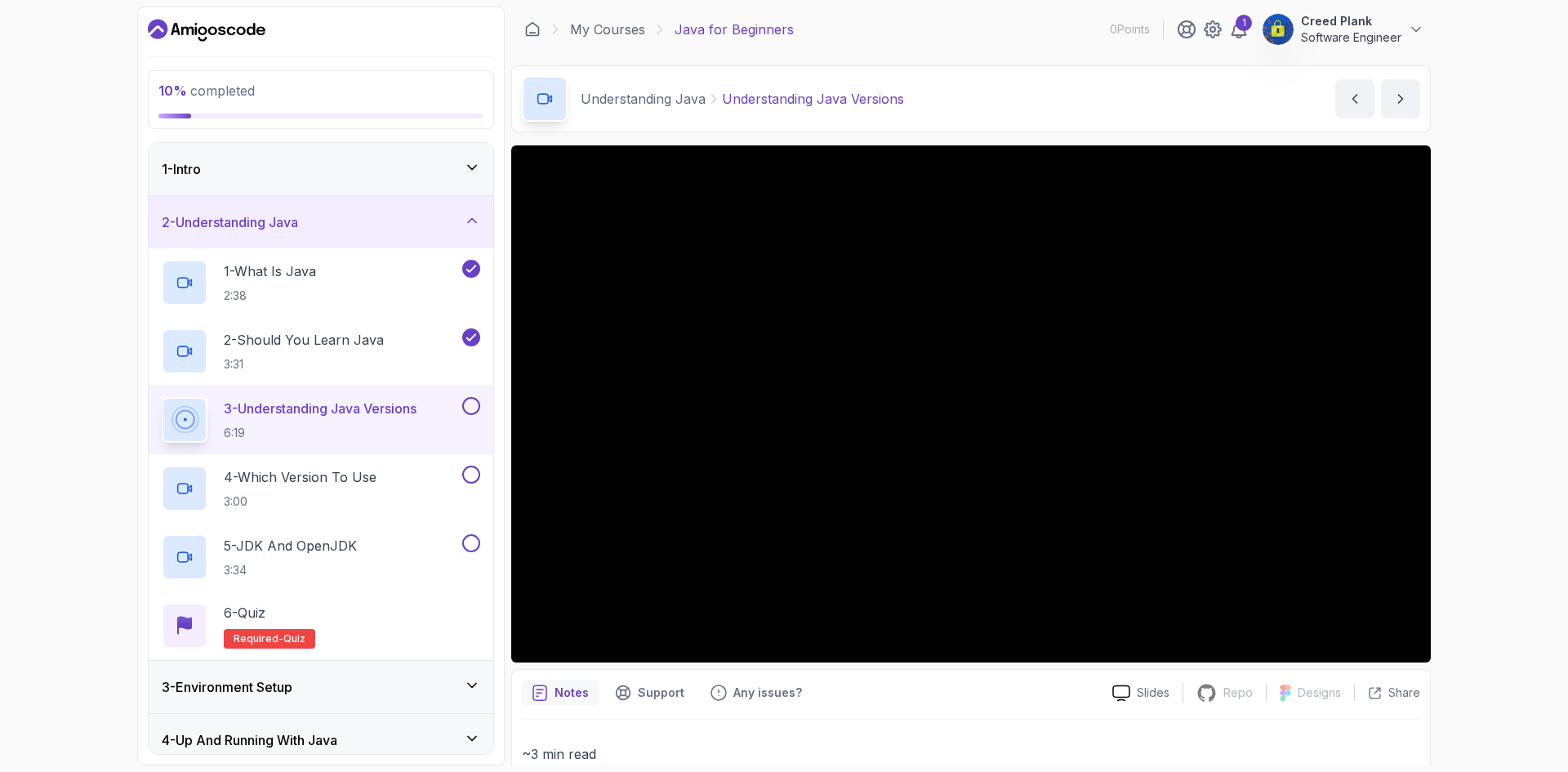
click at [1507, 227] on div "10 % completed 1 - Intro 2 - Understanding Java 1 - What Is Java 2:38 2 - Shoul…" at bounding box center [784, 386] width 1568 height 772
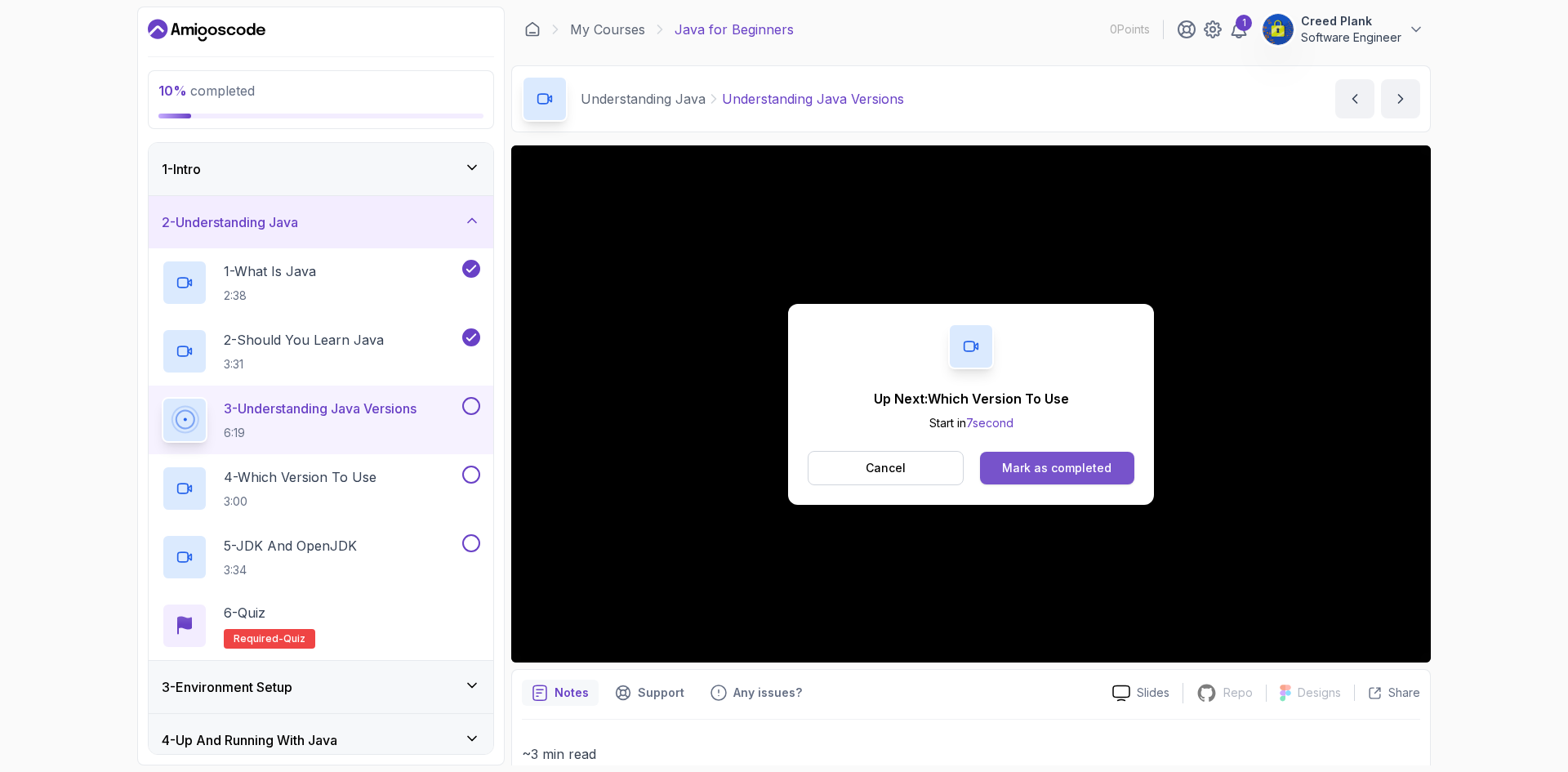
click at [1127, 474] on button "Mark as completed" at bounding box center [1058, 467] width 155 height 32
